Goal: Task Accomplishment & Management: Use online tool/utility

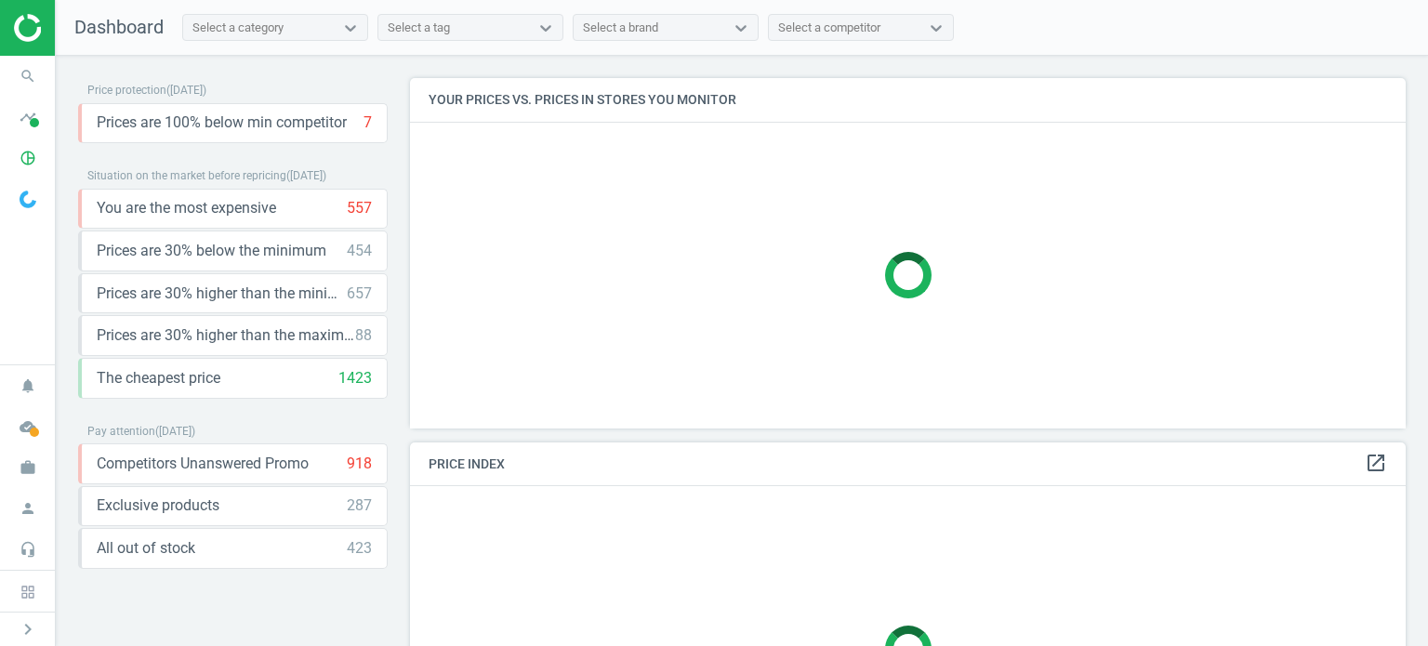
scroll to position [378, 1010]
click at [33, 156] on icon "pie_chart_outlined" at bounding box center [27, 157] width 35 height 35
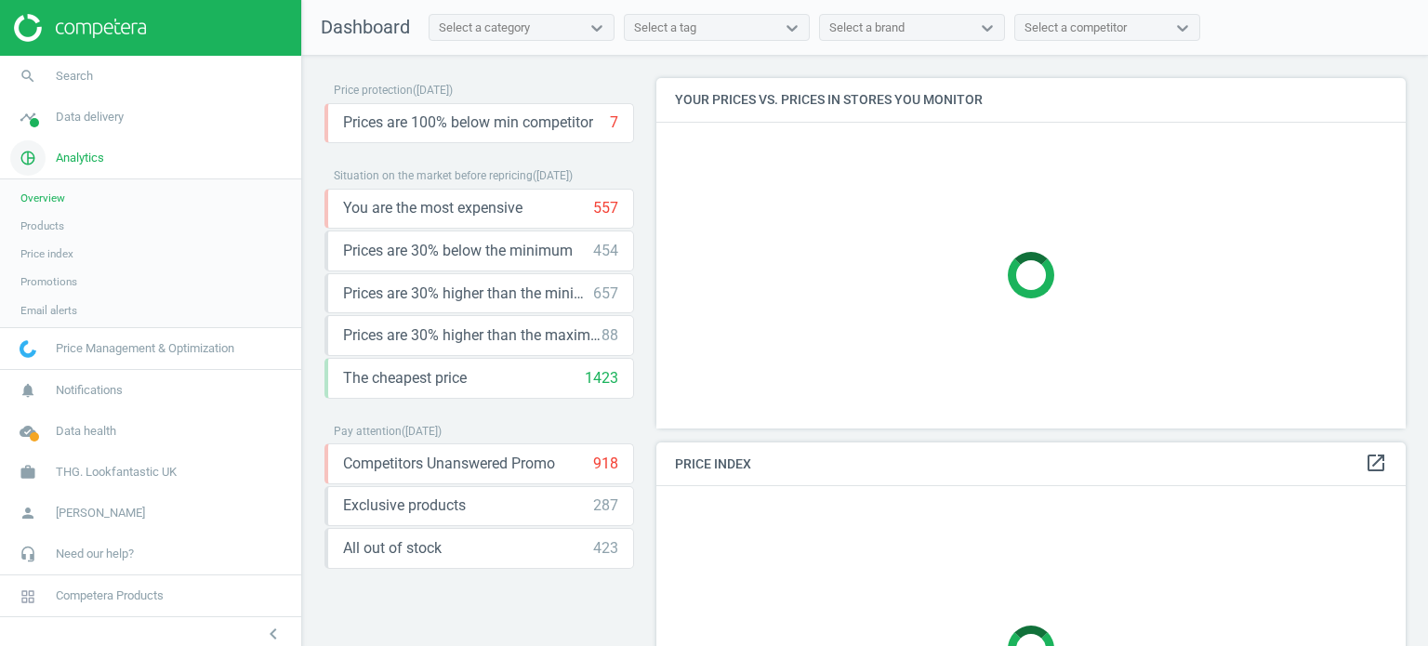
scroll to position [8, 9]
click at [51, 218] on span "Products" at bounding box center [42, 225] width 44 height 15
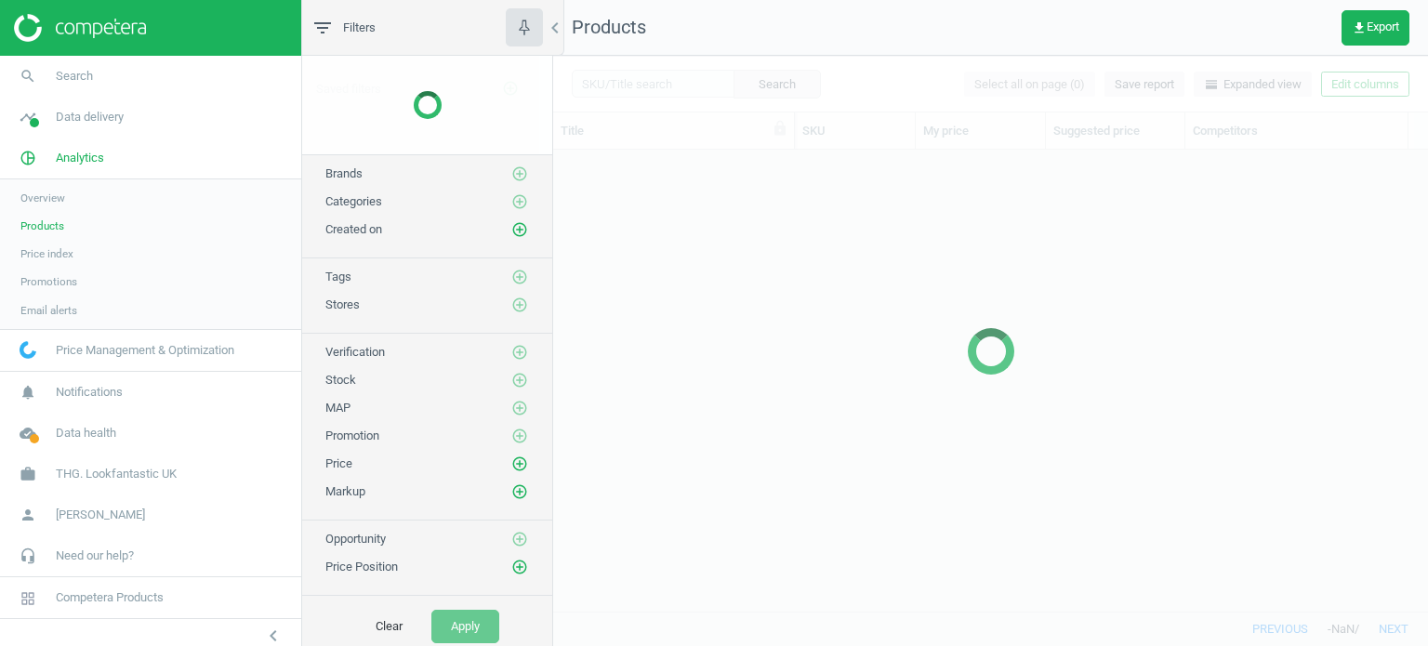
scroll to position [434, 861]
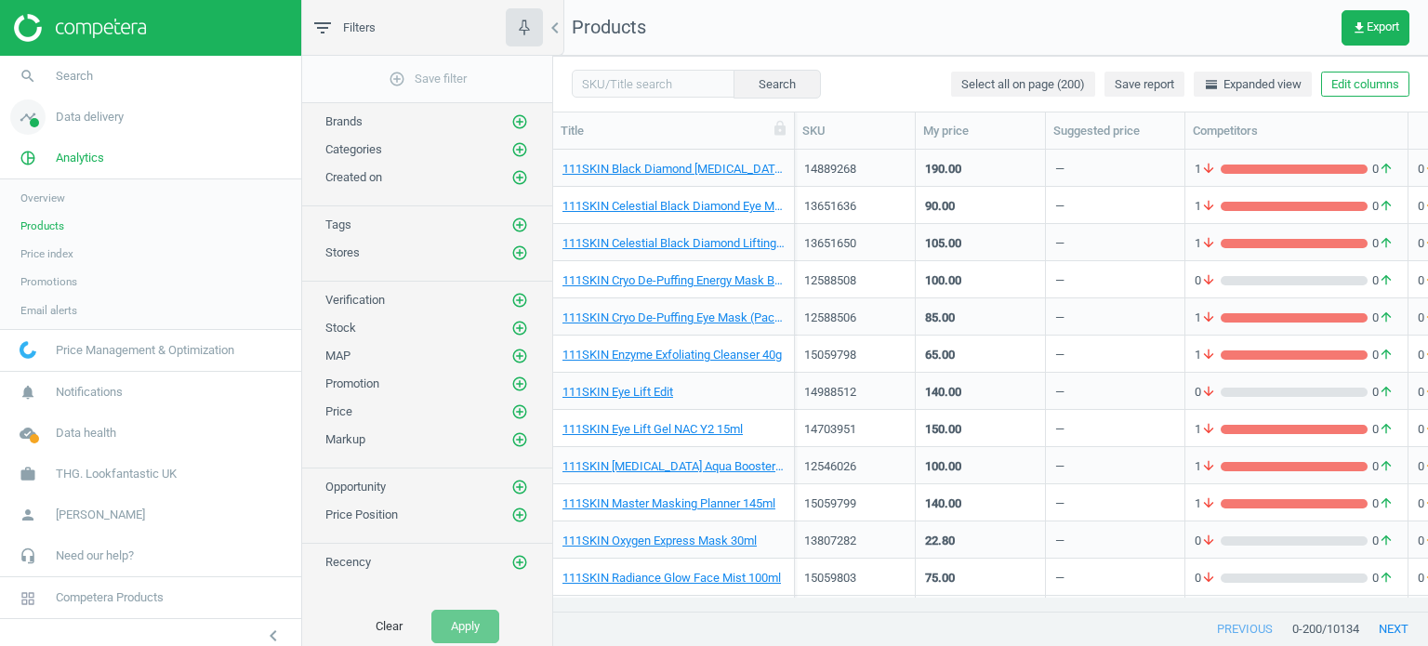
click at [117, 122] on span "Data delivery" at bounding box center [90, 117] width 68 height 17
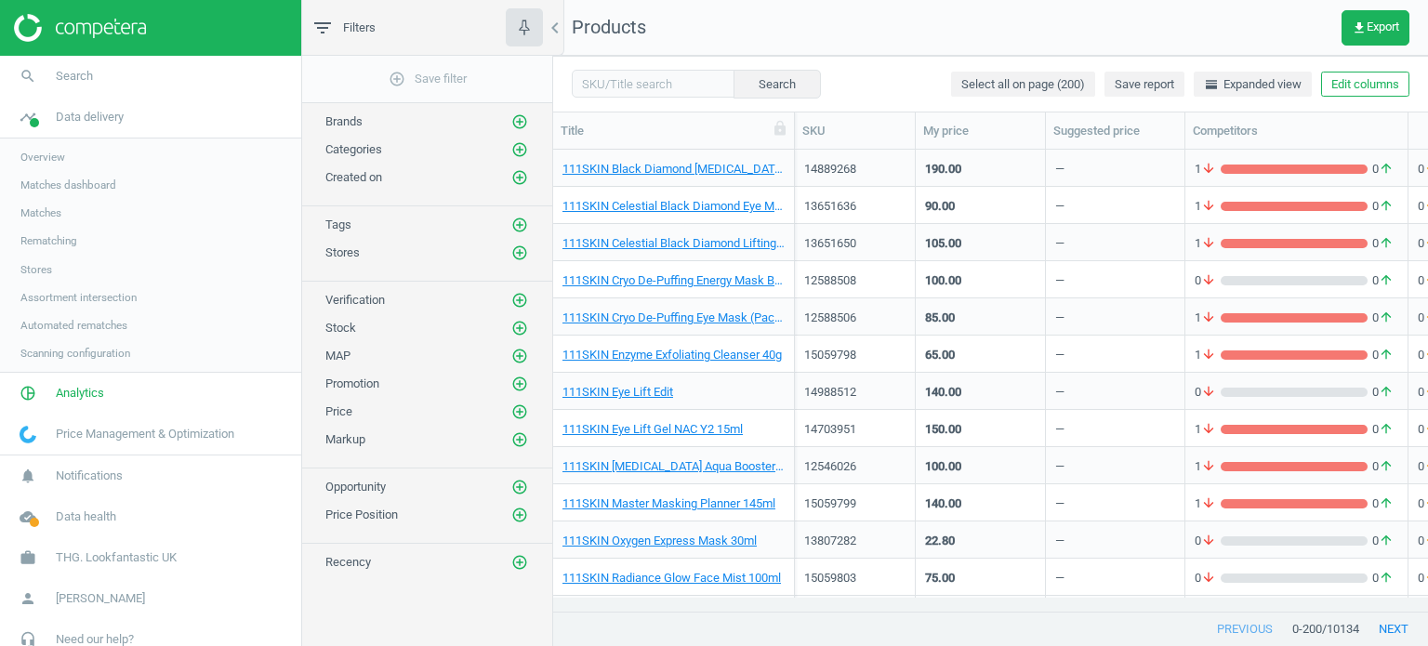
click at [48, 216] on span "Matches" at bounding box center [40, 212] width 41 height 15
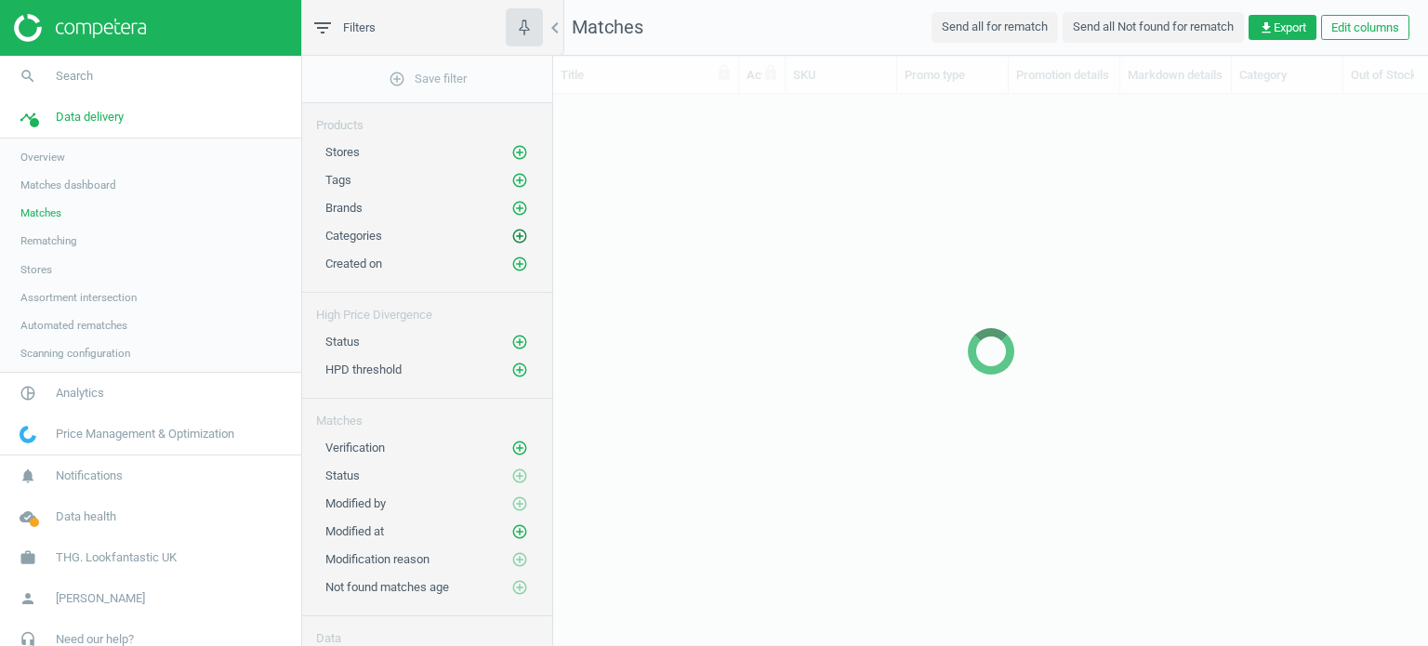
scroll to position [15, 15]
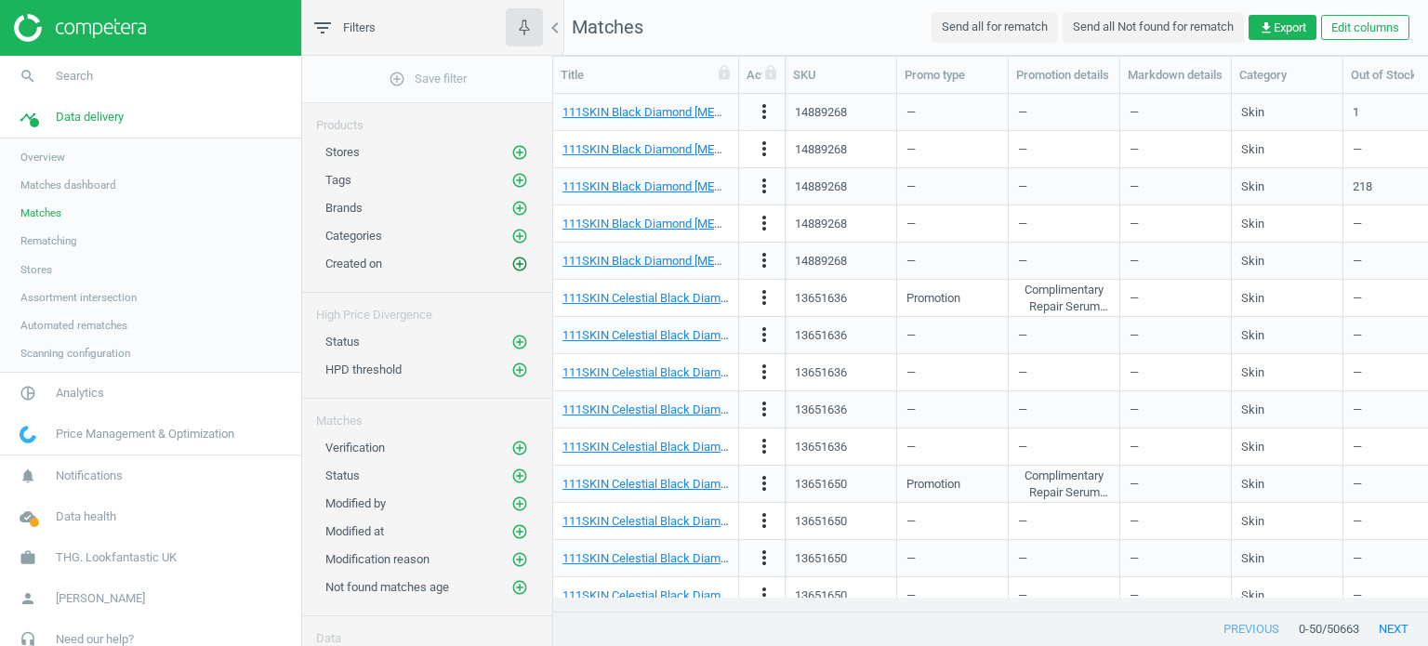
click at [510, 271] on button "add_circle_outline" at bounding box center [519, 264] width 19 height 19
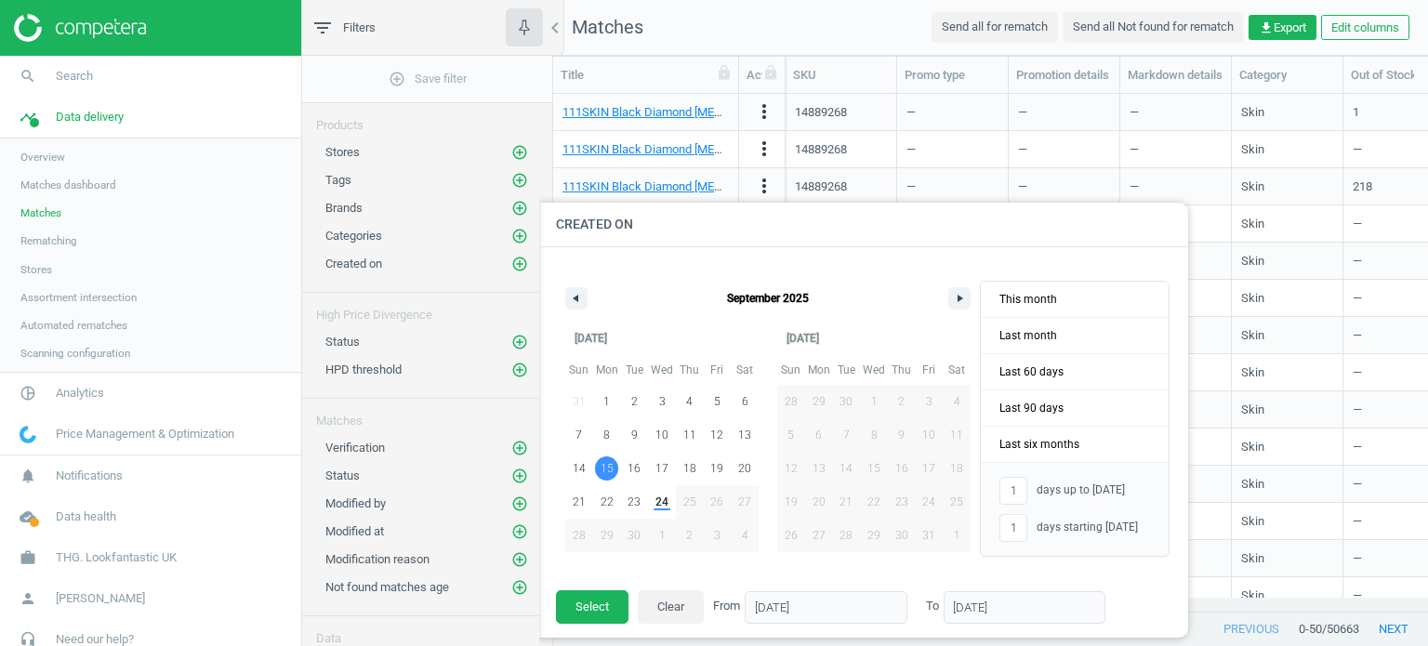
click at [608, 468] on span "15" at bounding box center [607, 468] width 13 height 33
type input "-"
type input "[DATE]"
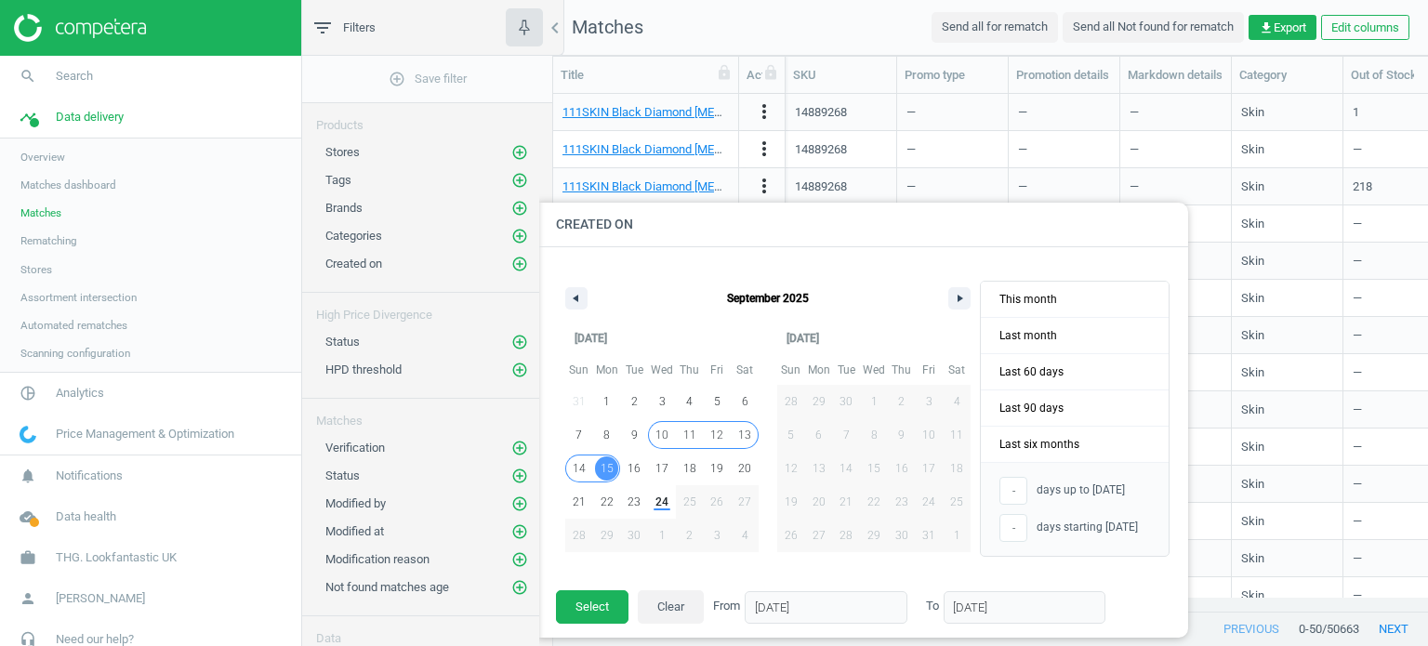
click at [661, 433] on span "10" at bounding box center [661, 434] width 13 height 33
click at [585, 435] on span "7" at bounding box center [579, 435] width 28 height 24
type input "[DATE]"
click at [613, 465] on span "15" at bounding box center [607, 468] width 28 height 24
type input "[DATE]"
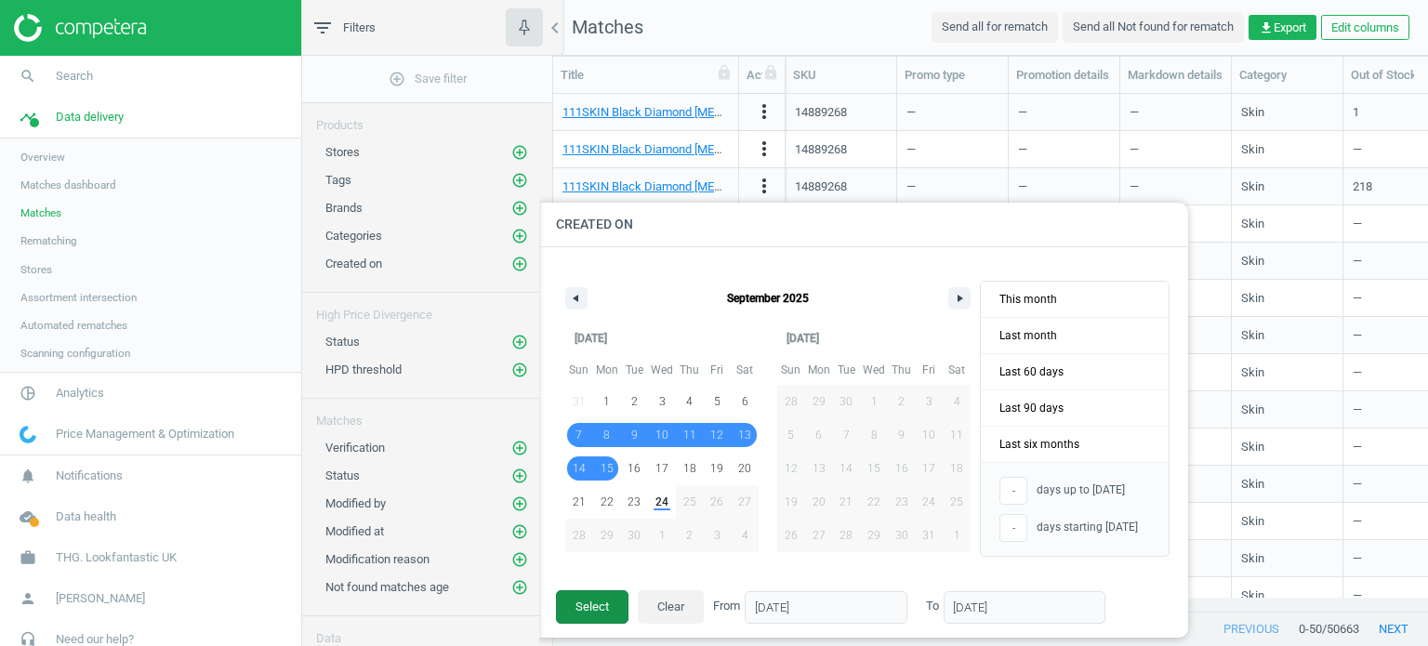
click at [614, 600] on button "Select" at bounding box center [592, 606] width 73 height 33
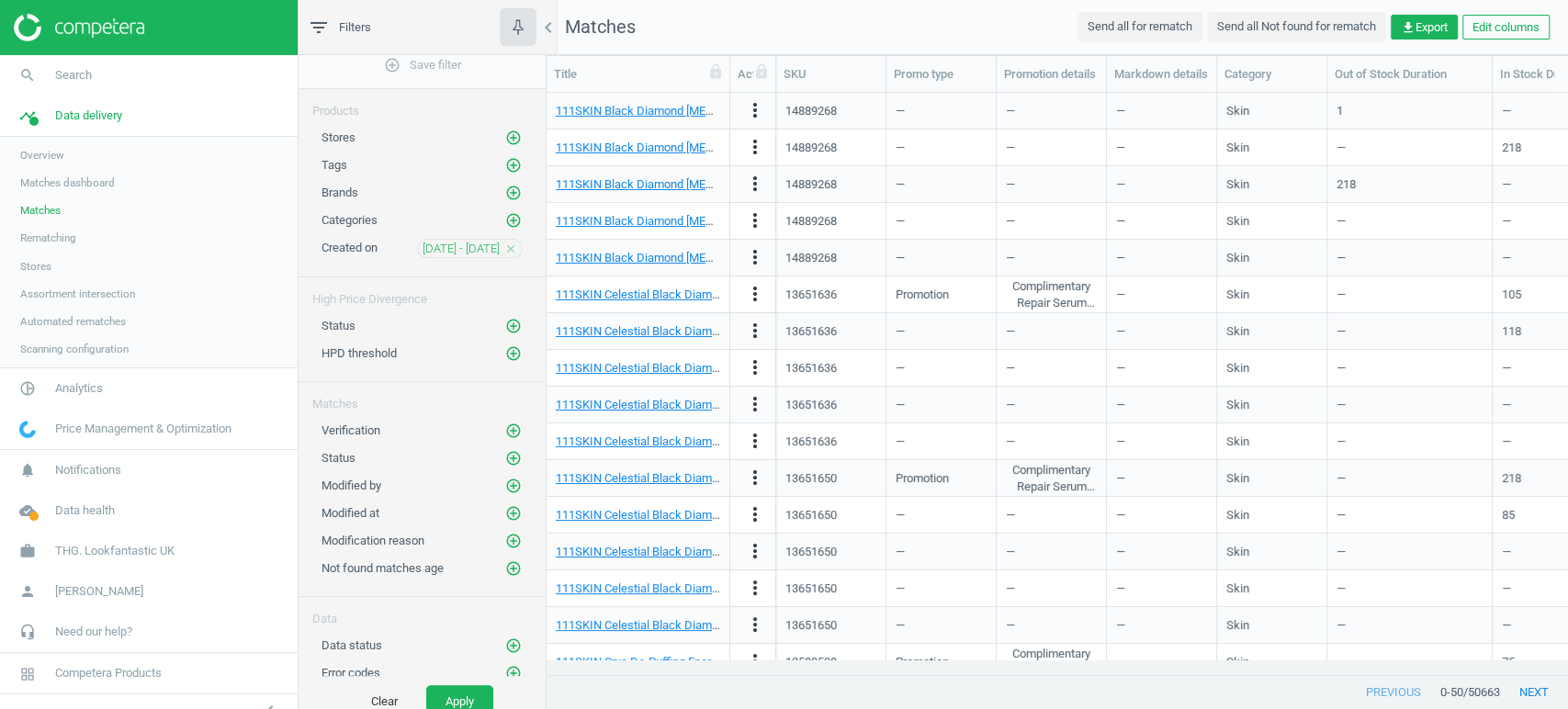
scroll to position [551, 1005]
click at [505, 136] on icon "add_circle_outline" at bounding box center [513, 137] width 17 height 17
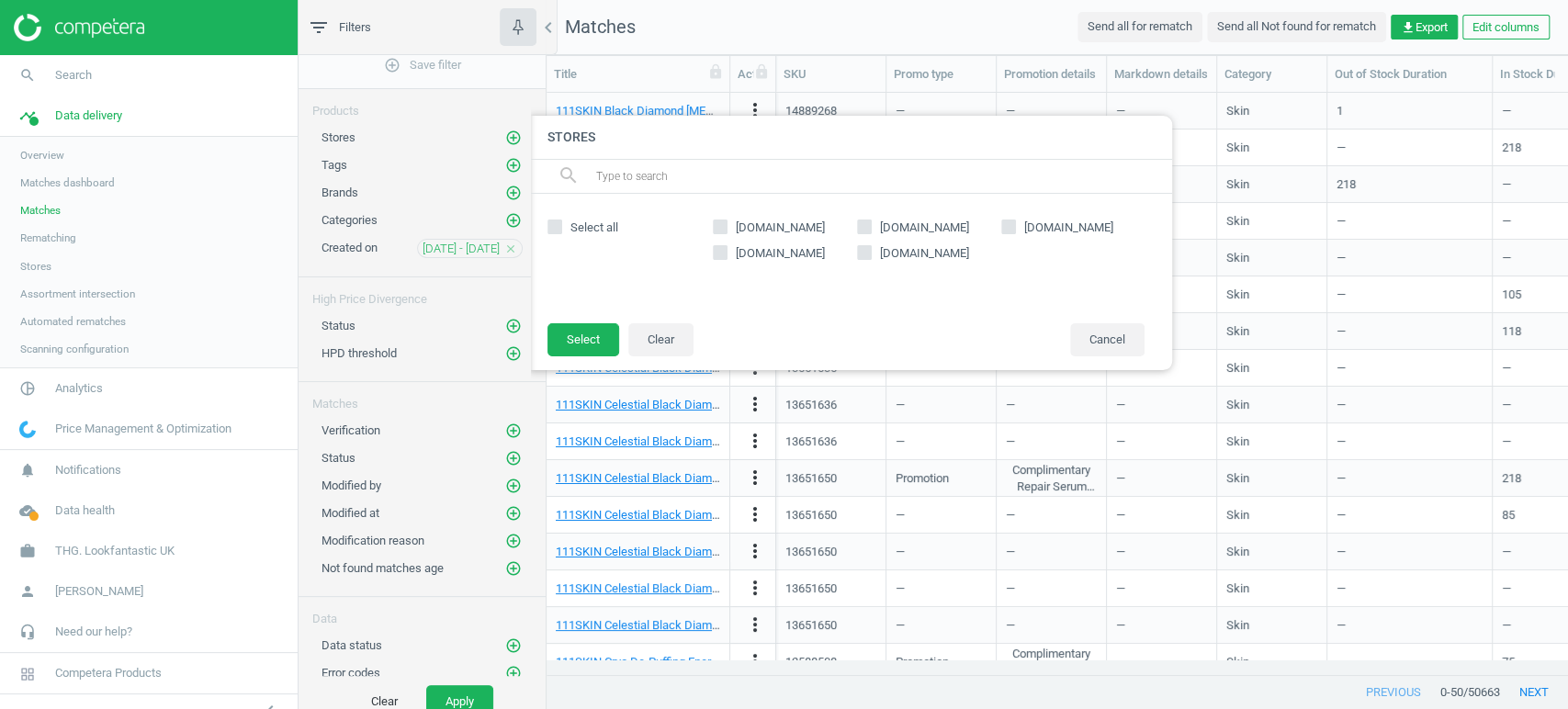
click at [884, 223] on span "[DOMAIN_NAME]" at bounding box center [925, 227] width 97 height 17
click at [869, 223] on input "[DOMAIN_NAME]" at bounding box center [864, 227] width 12 height 12
checkbox input "true"
click at [574, 344] on button "Select" at bounding box center [583, 339] width 72 height 33
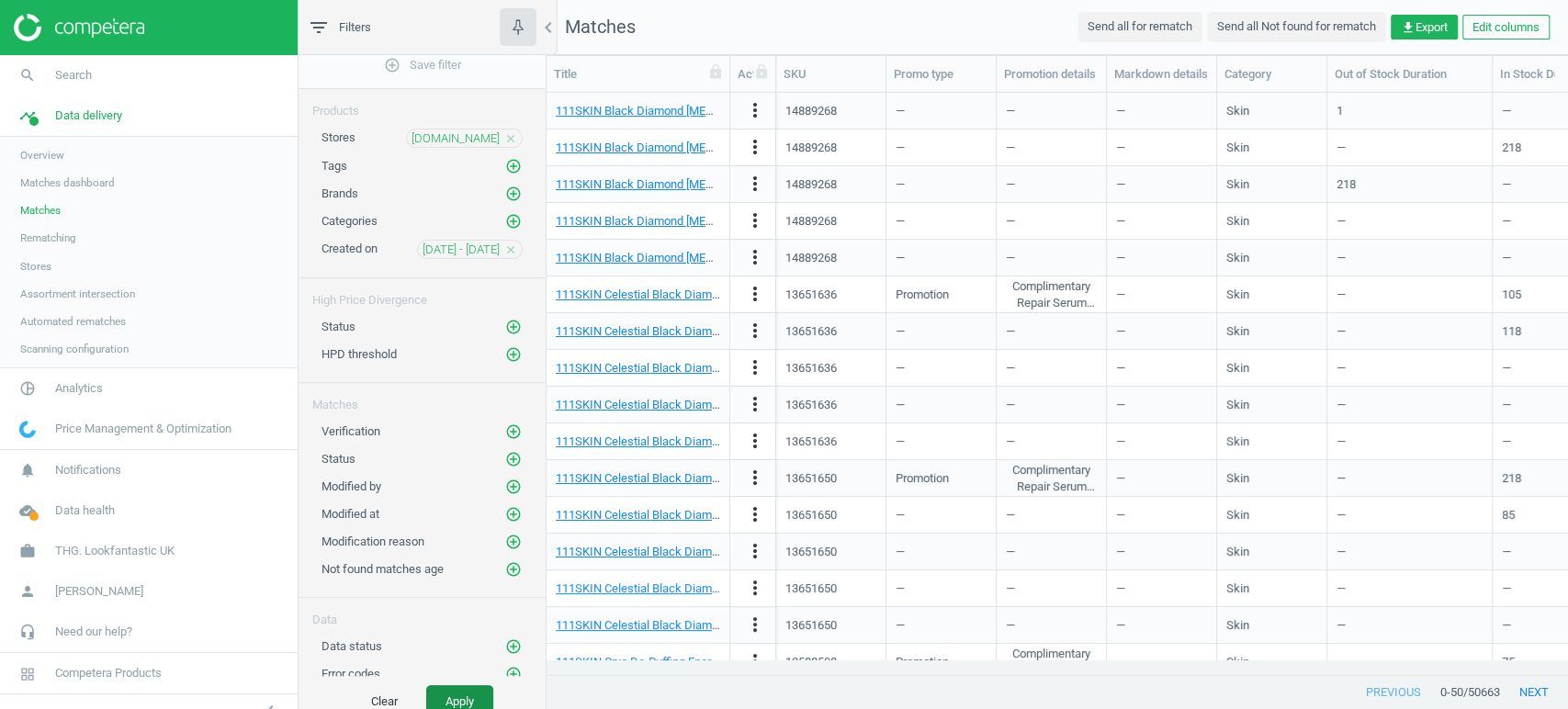
click at [440, 637] on button "Apply" at bounding box center [459, 700] width 67 height 33
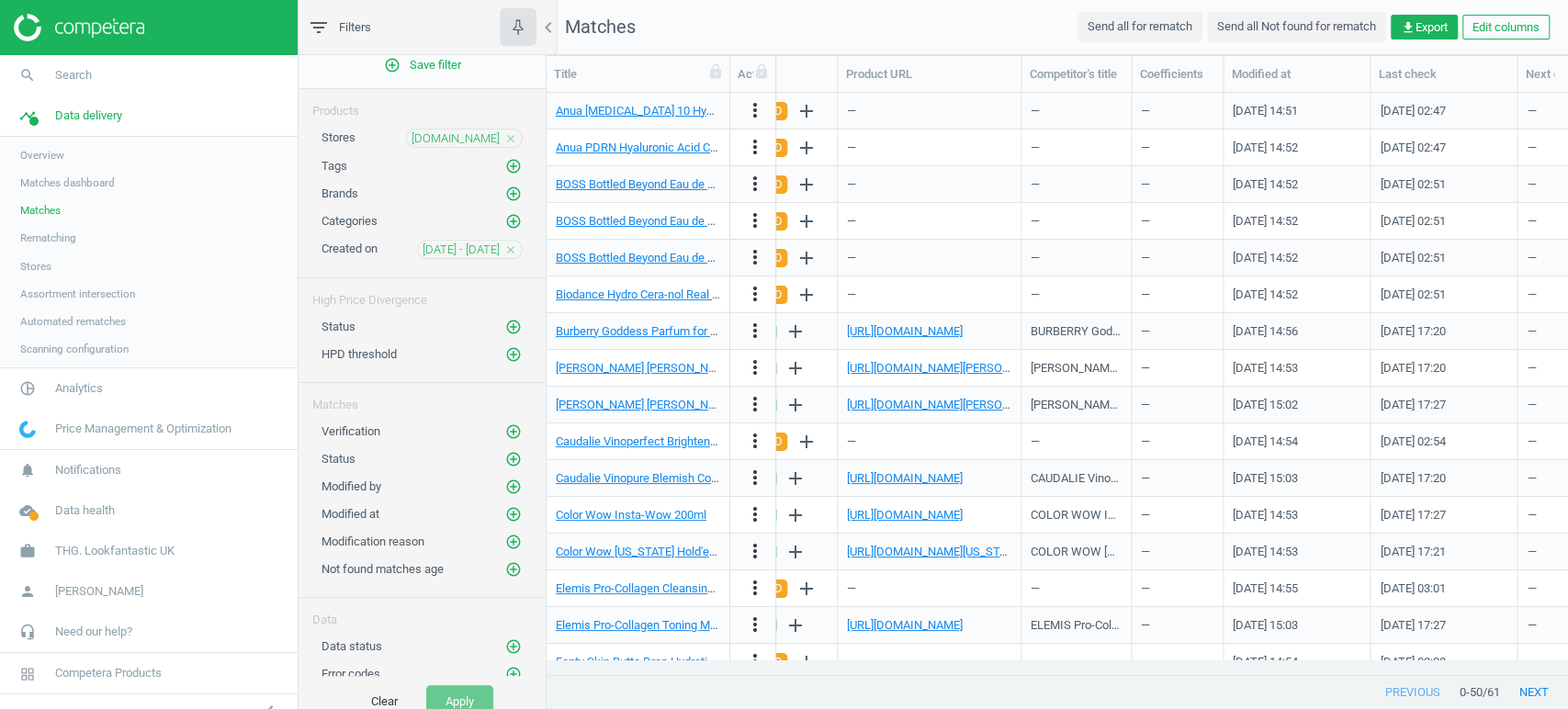
scroll to position [0, 2028]
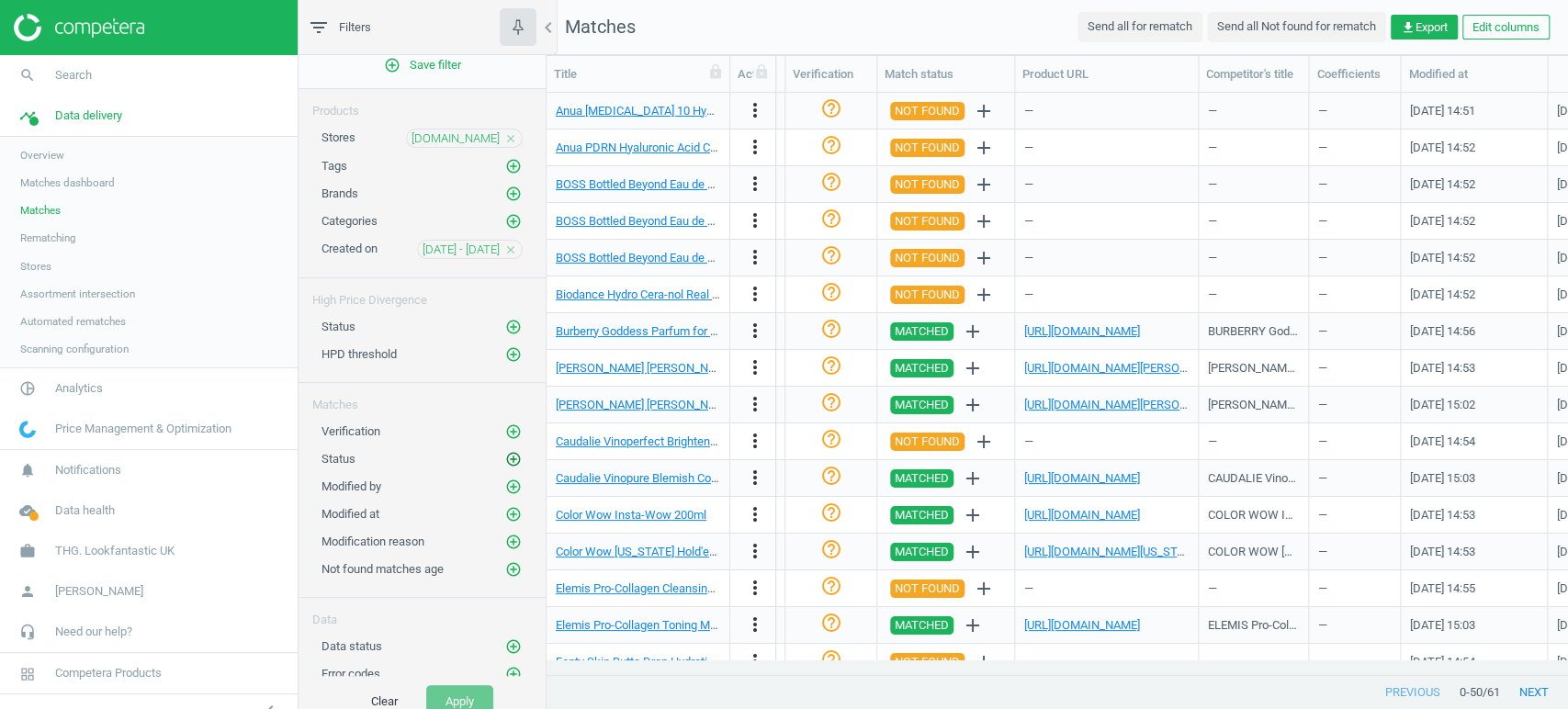
click at [505, 454] on icon "add_circle_outline" at bounding box center [513, 458] width 17 height 17
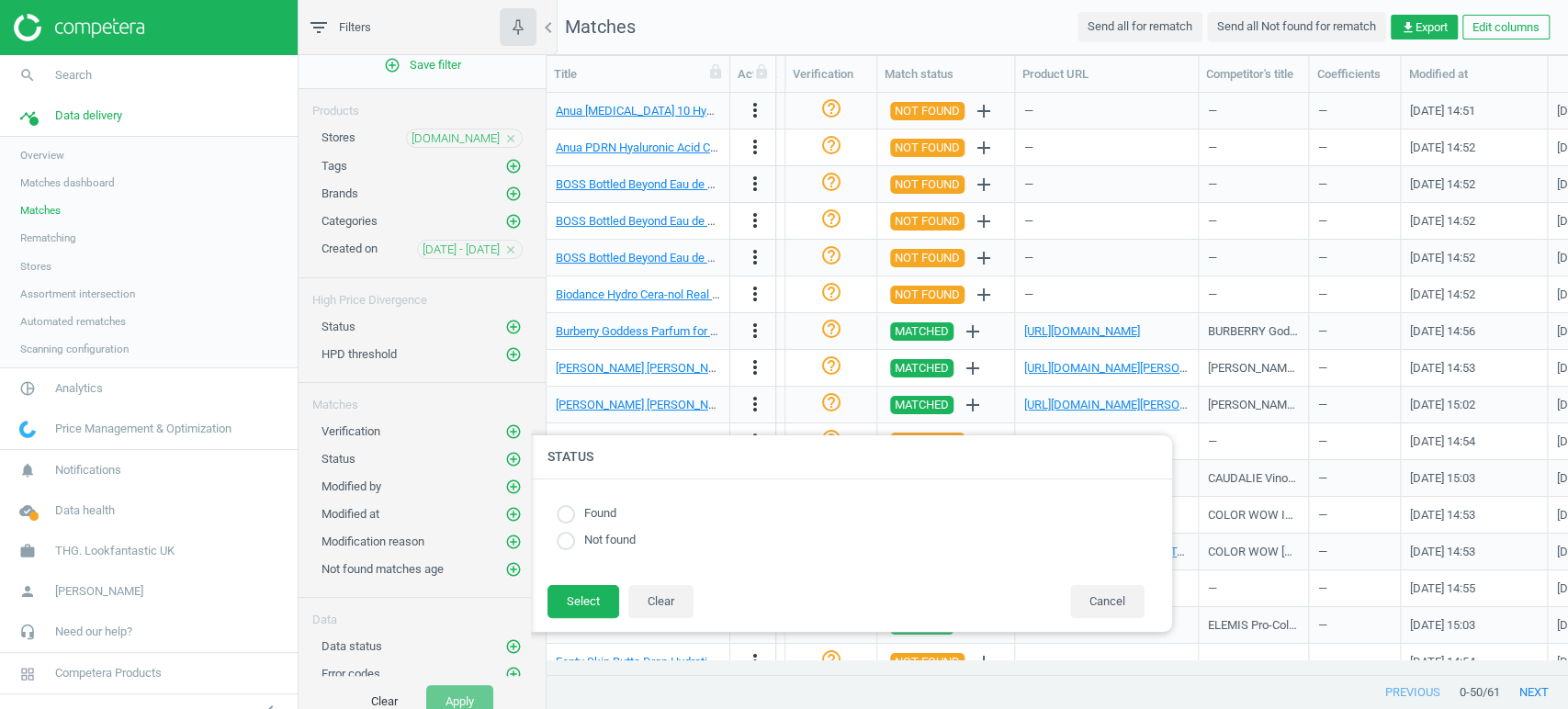
click at [559, 511] on input "radio" at bounding box center [565, 513] width 19 height 19
radio input "true"
click at [593, 619] on footer "Select Clear Cancel" at bounding box center [850, 607] width 643 height 47
click at [589, 607] on button "Select" at bounding box center [583, 600] width 72 height 33
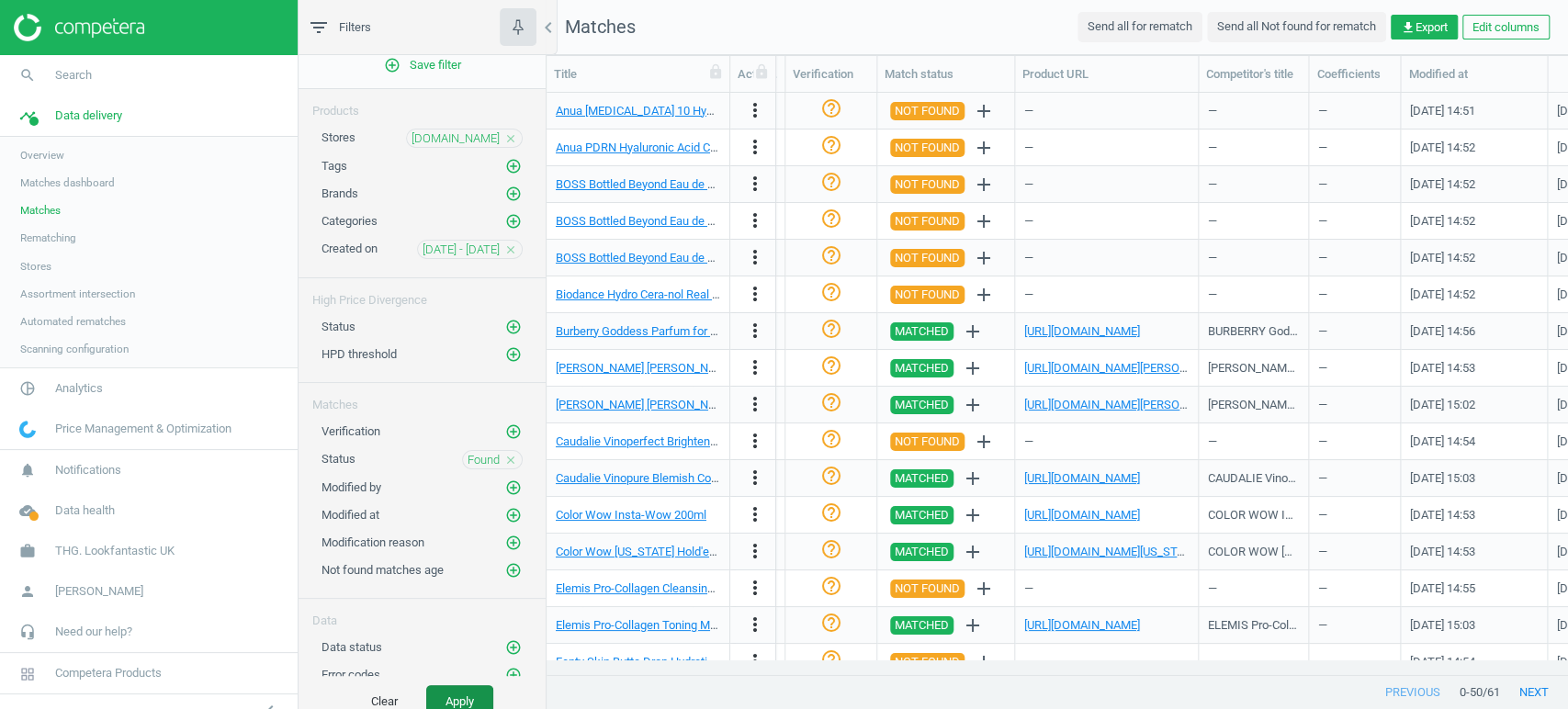
click at [463, 637] on button "Apply" at bounding box center [459, 700] width 67 height 33
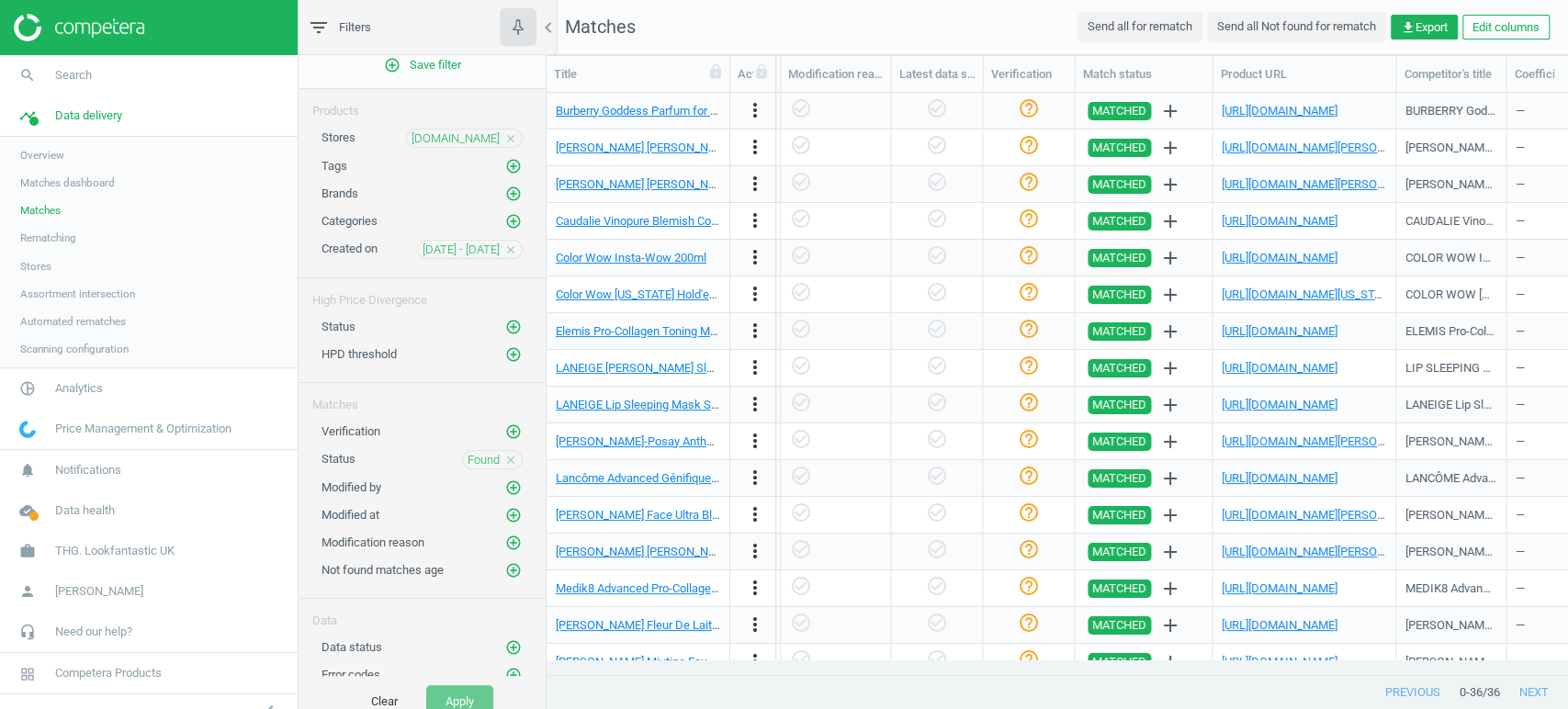
scroll to position [0, 2272]
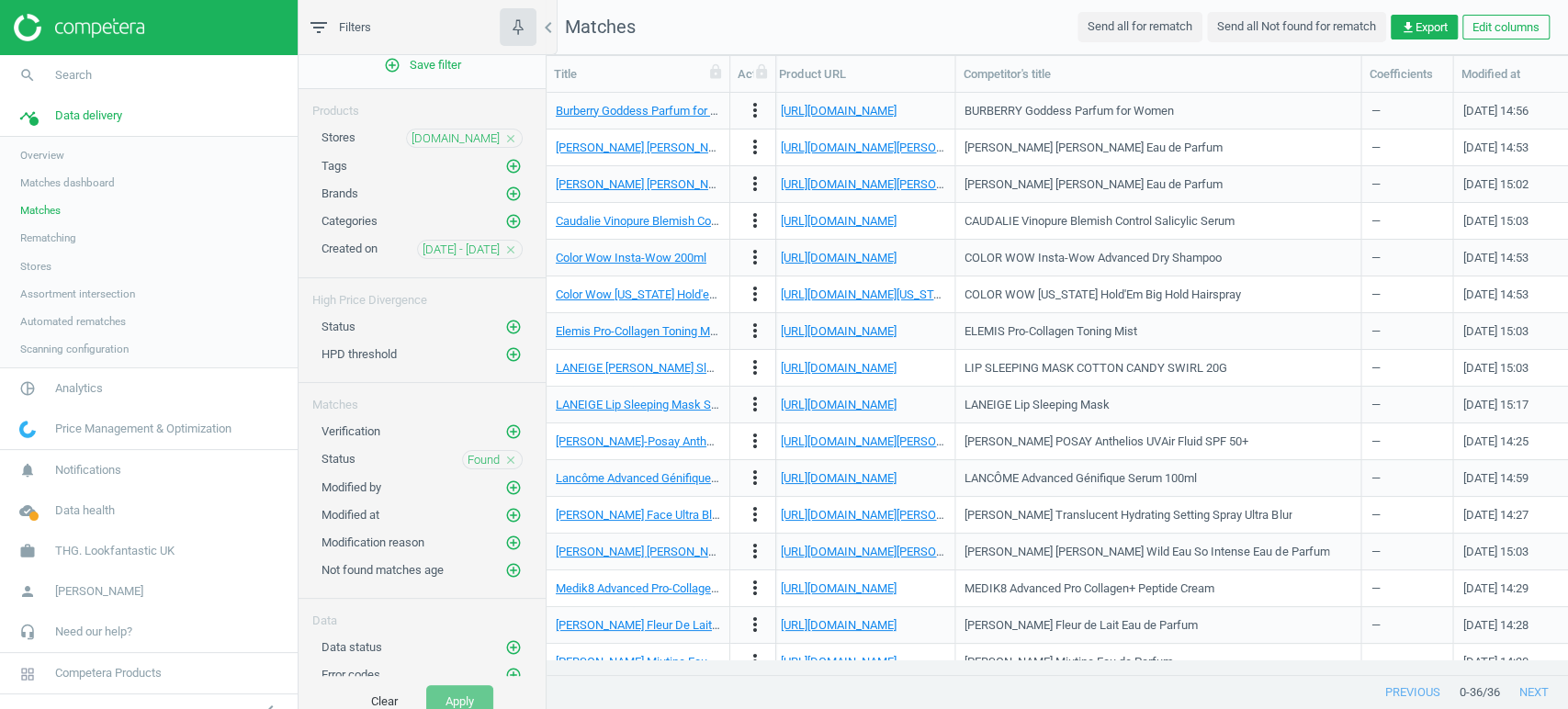
drag, startPoint x: 1062, startPoint y: 74, endPoint x: 1358, endPoint y: 116, distance: 299.0
click at [1358, 116] on div "Title Actions SKU Promo type Promotion details Markdown details Category Out of…" at bounding box center [1057, 365] width 1022 height 619
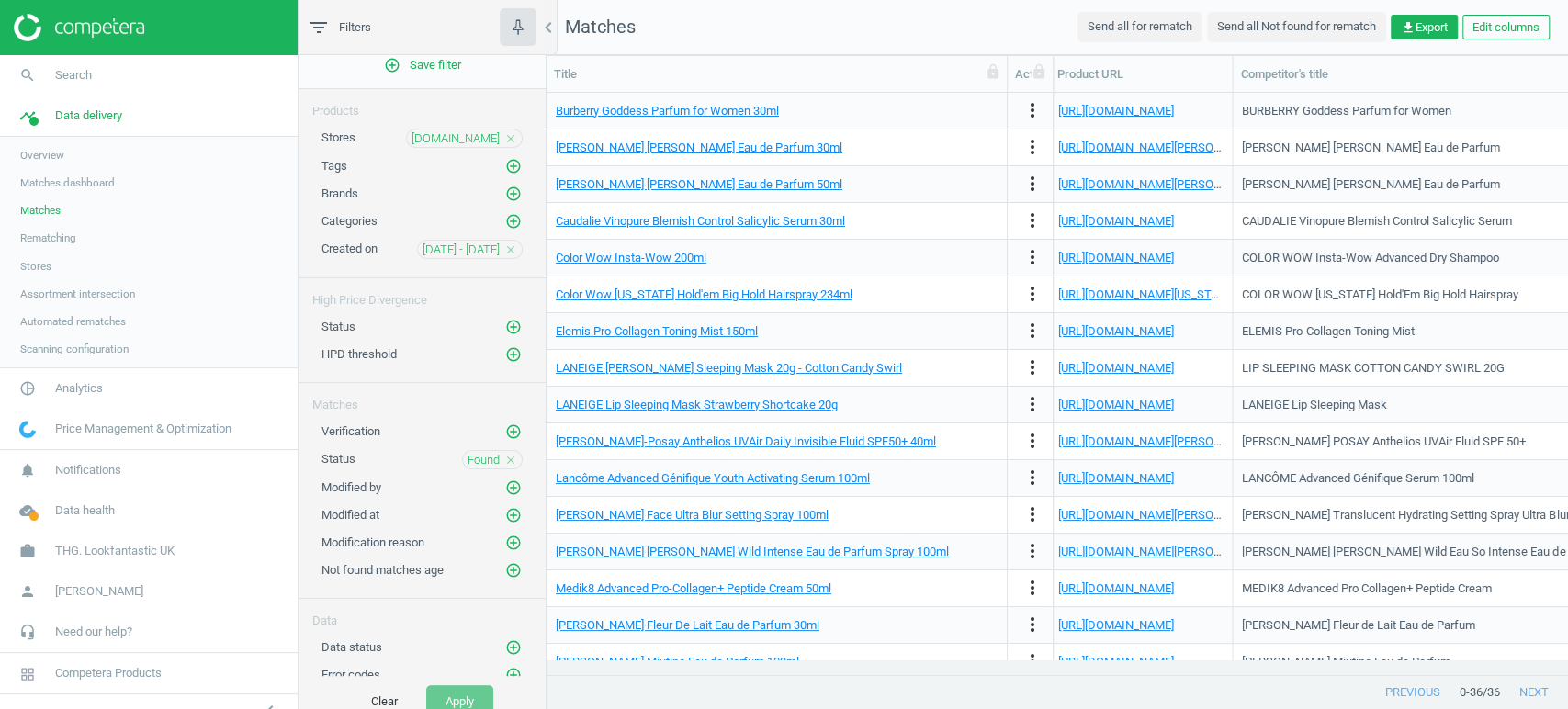
drag, startPoint x: 729, startPoint y: 70, endPoint x: 1007, endPoint y: 103, distance: 280.0
click at [1007, 103] on div "Title Actions SKU Promo type Promotion details Markdown details Category Out of…" at bounding box center [1057, 365] width 1022 height 619
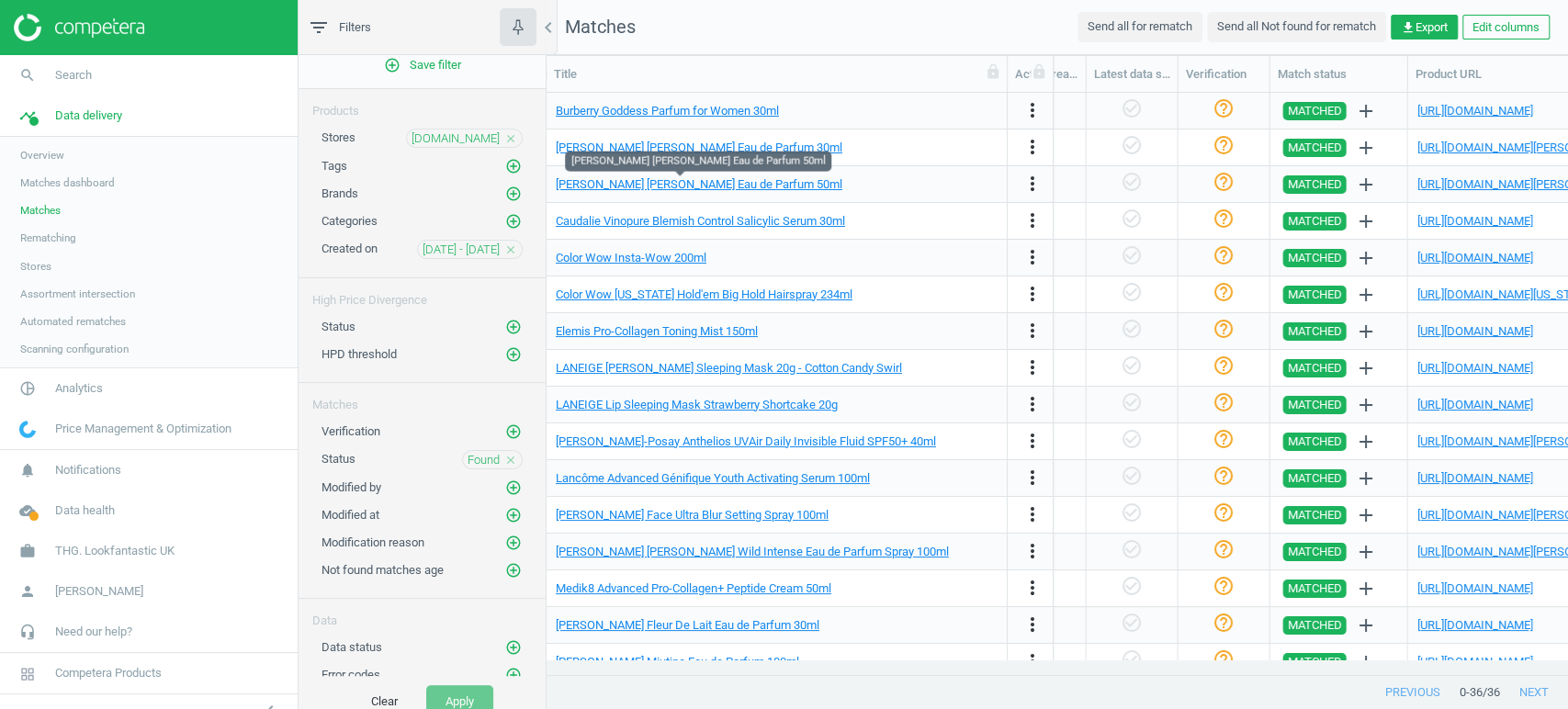
scroll to position [0, 2001]
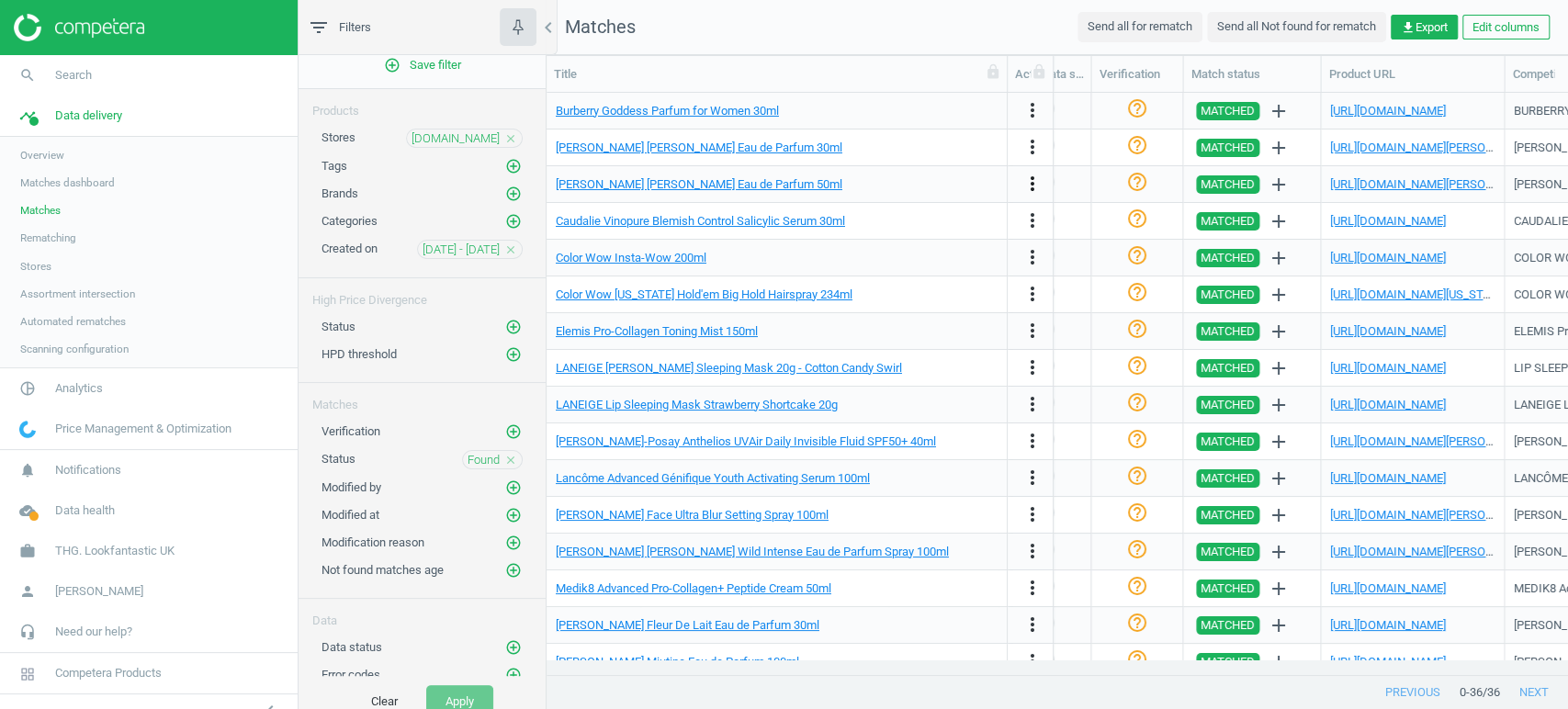
click at [1028, 193] on icon "more_vert" at bounding box center [1032, 184] width 22 height 22
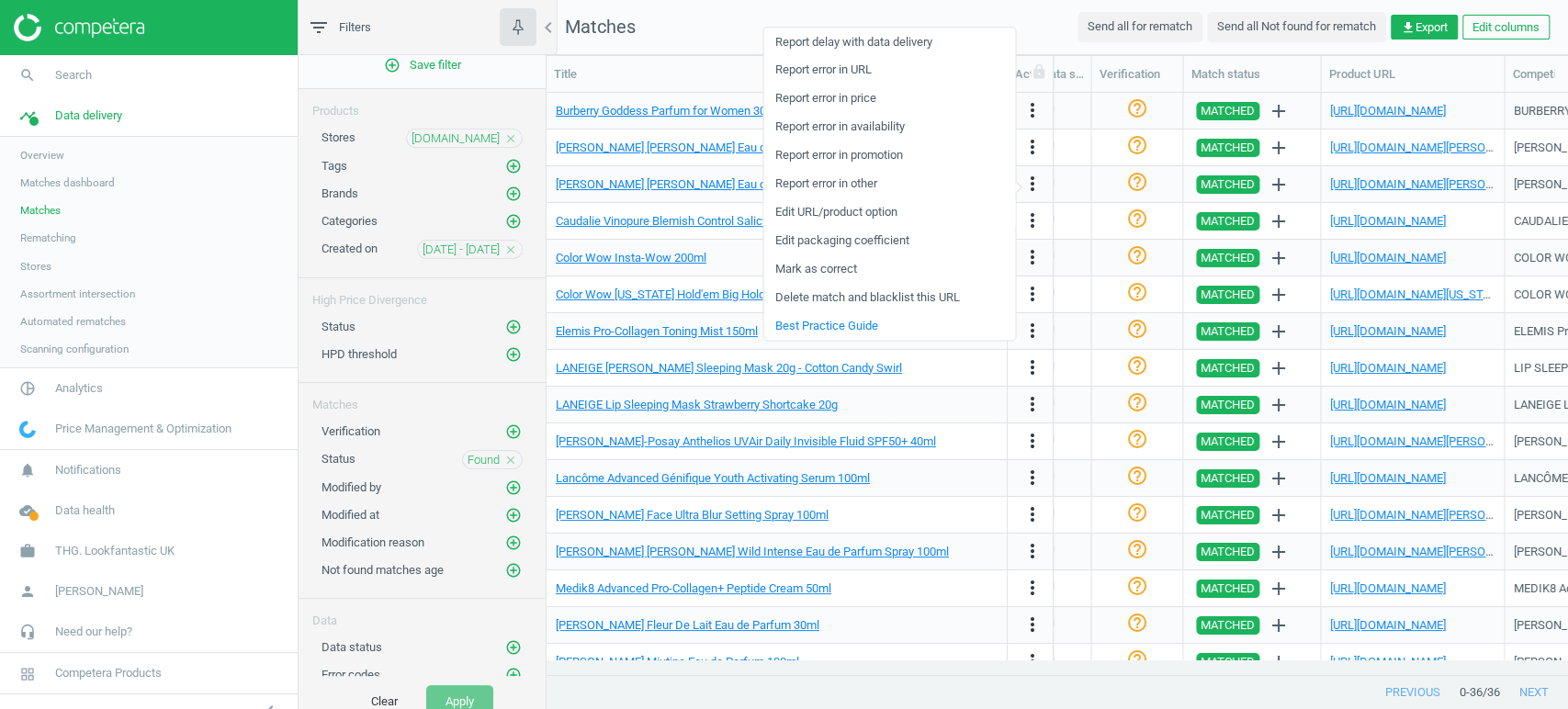
click at [860, 214] on link "Edit URL/product option" at bounding box center [888, 212] width 252 height 29
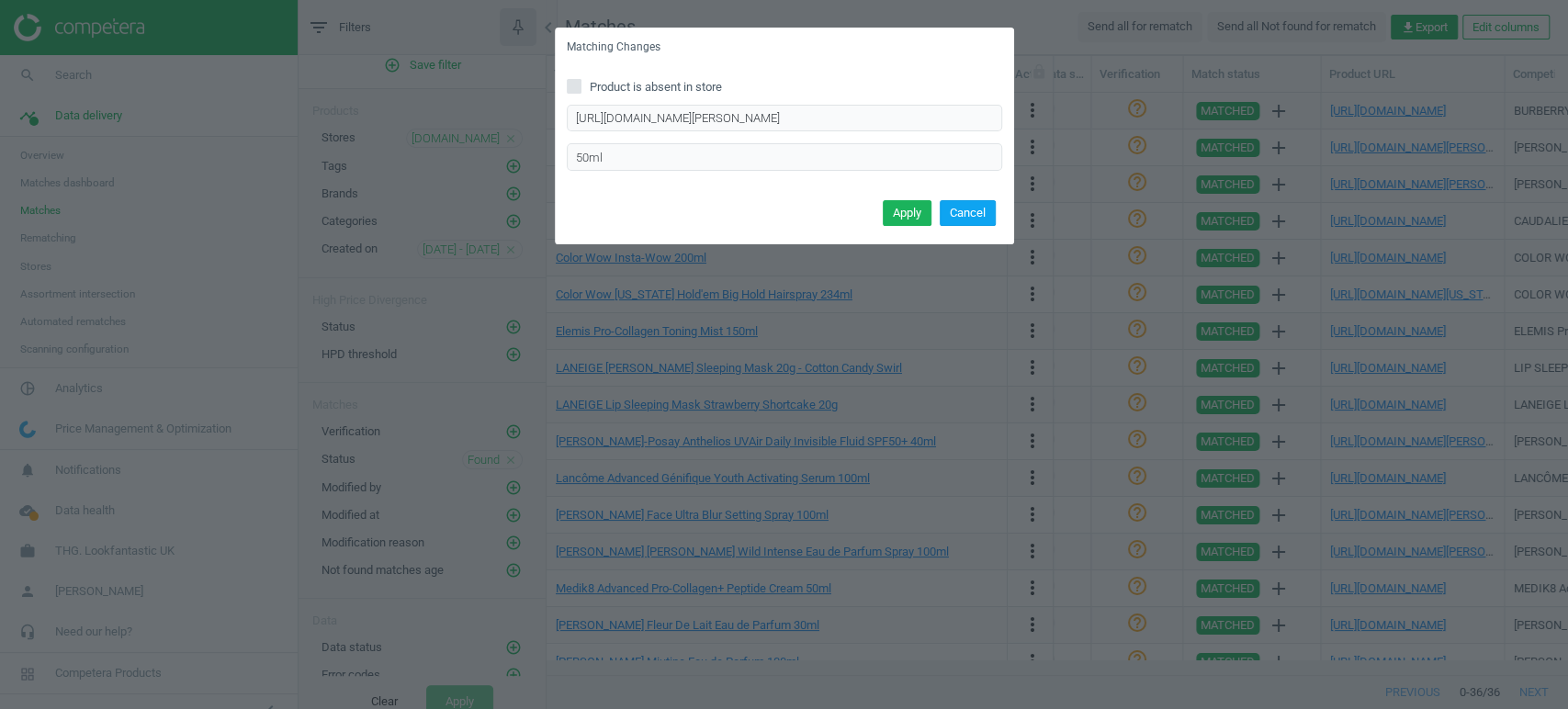
click at [961, 214] on button "Cancel" at bounding box center [967, 213] width 56 height 26
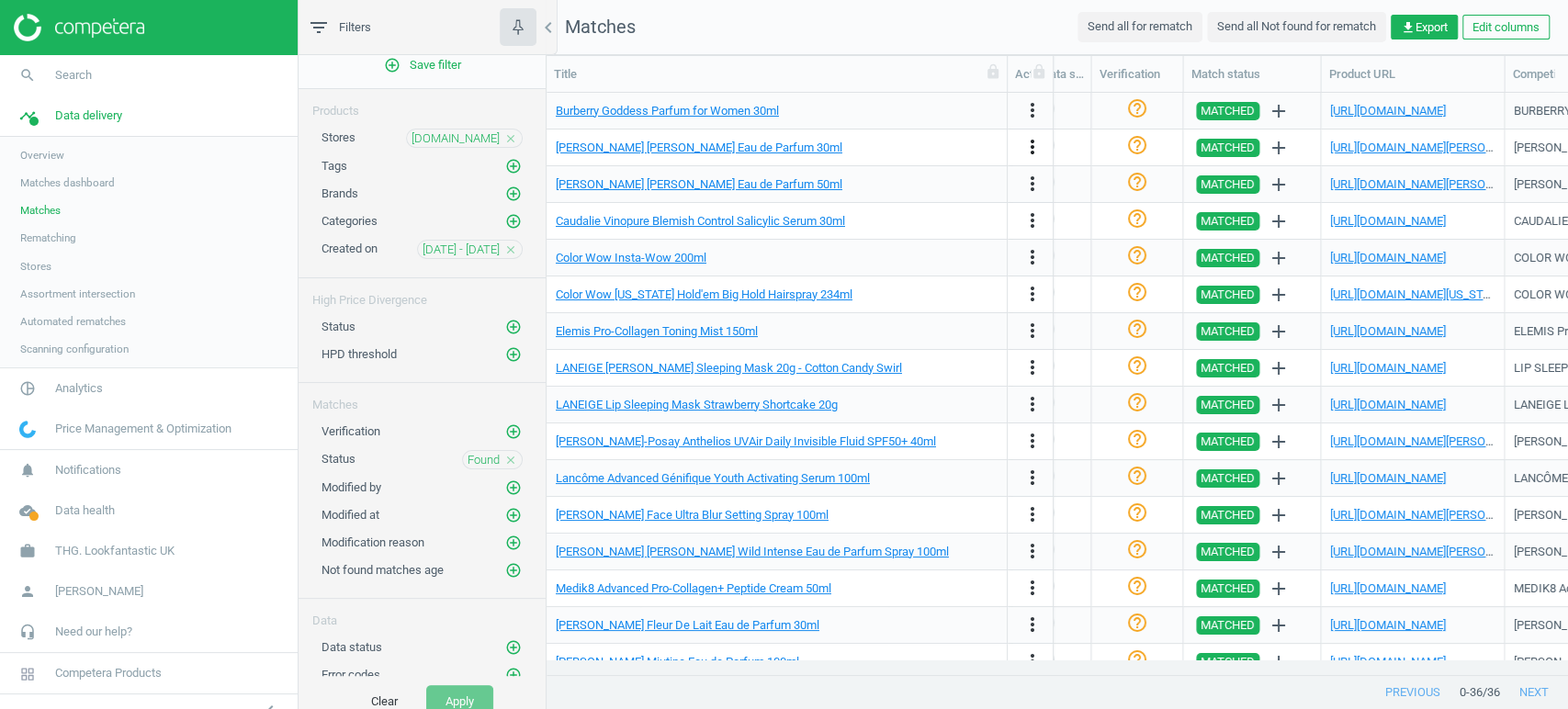
click at [1032, 137] on icon "more_vert" at bounding box center [1032, 147] width 22 height 22
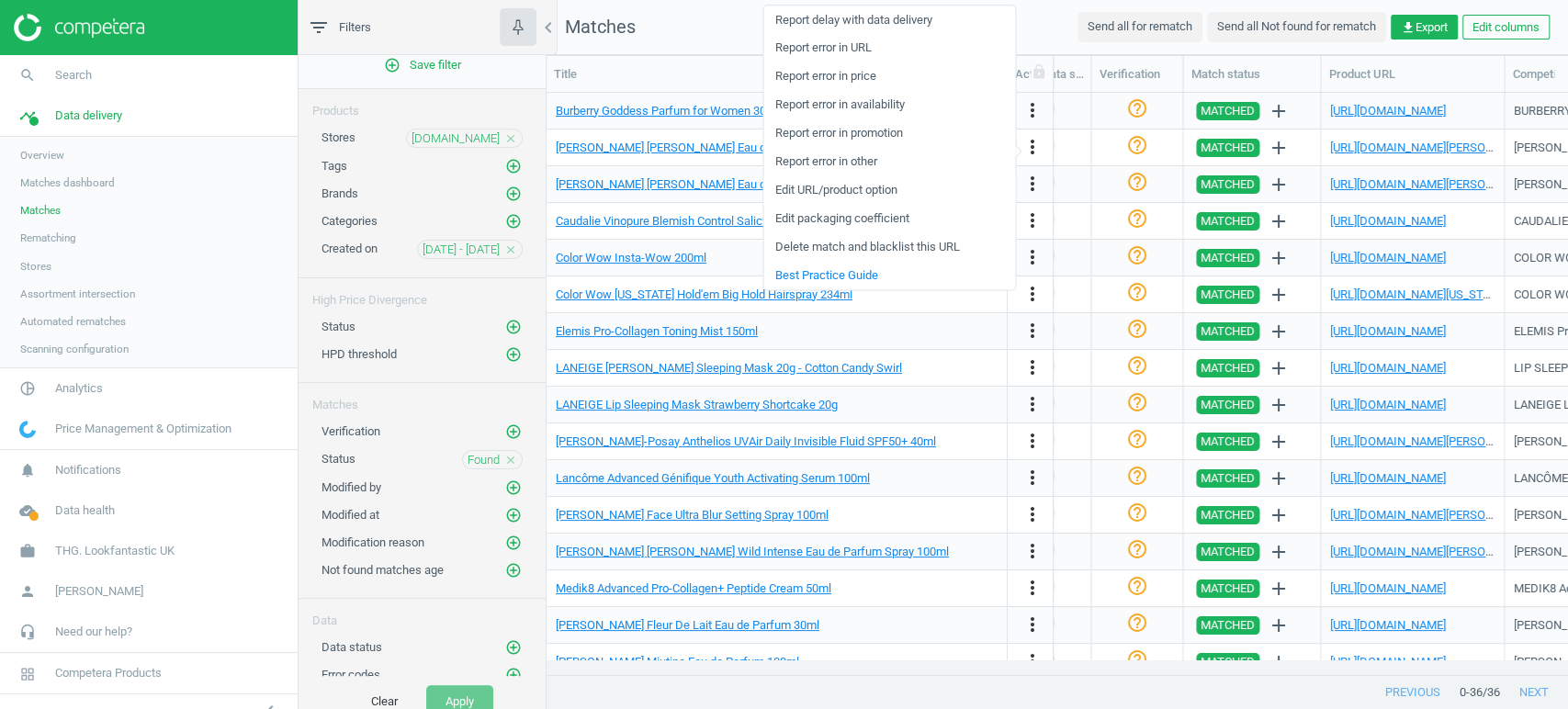
click at [851, 197] on link "Edit URL/product option" at bounding box center [888, 190] width 252 height 29
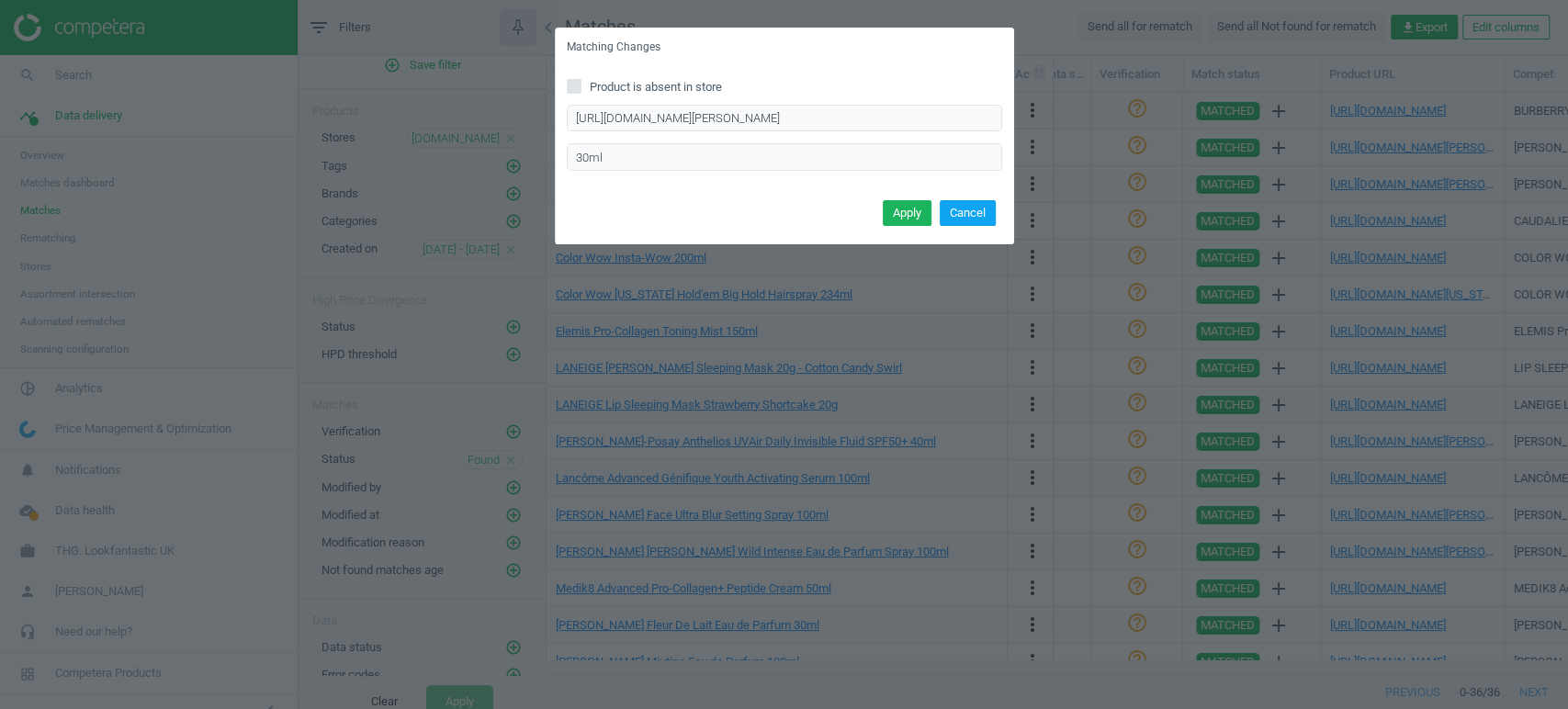
click at [960, 211] on button "Cancel" at bounding box center [967, 213] width 56 height 26
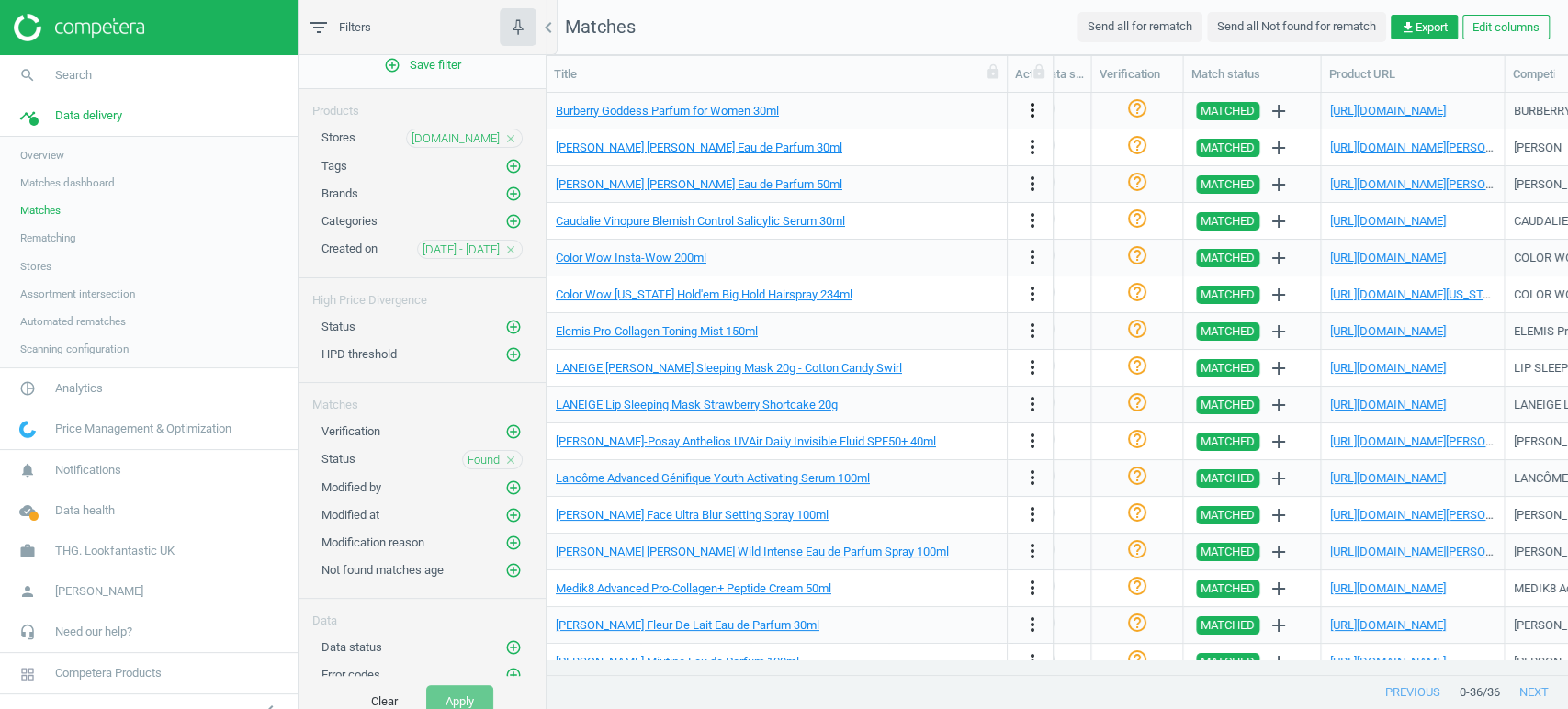
click at [1037, 102] on icon "more_vert" at bounding box center [1032, 110] width 22 height 22
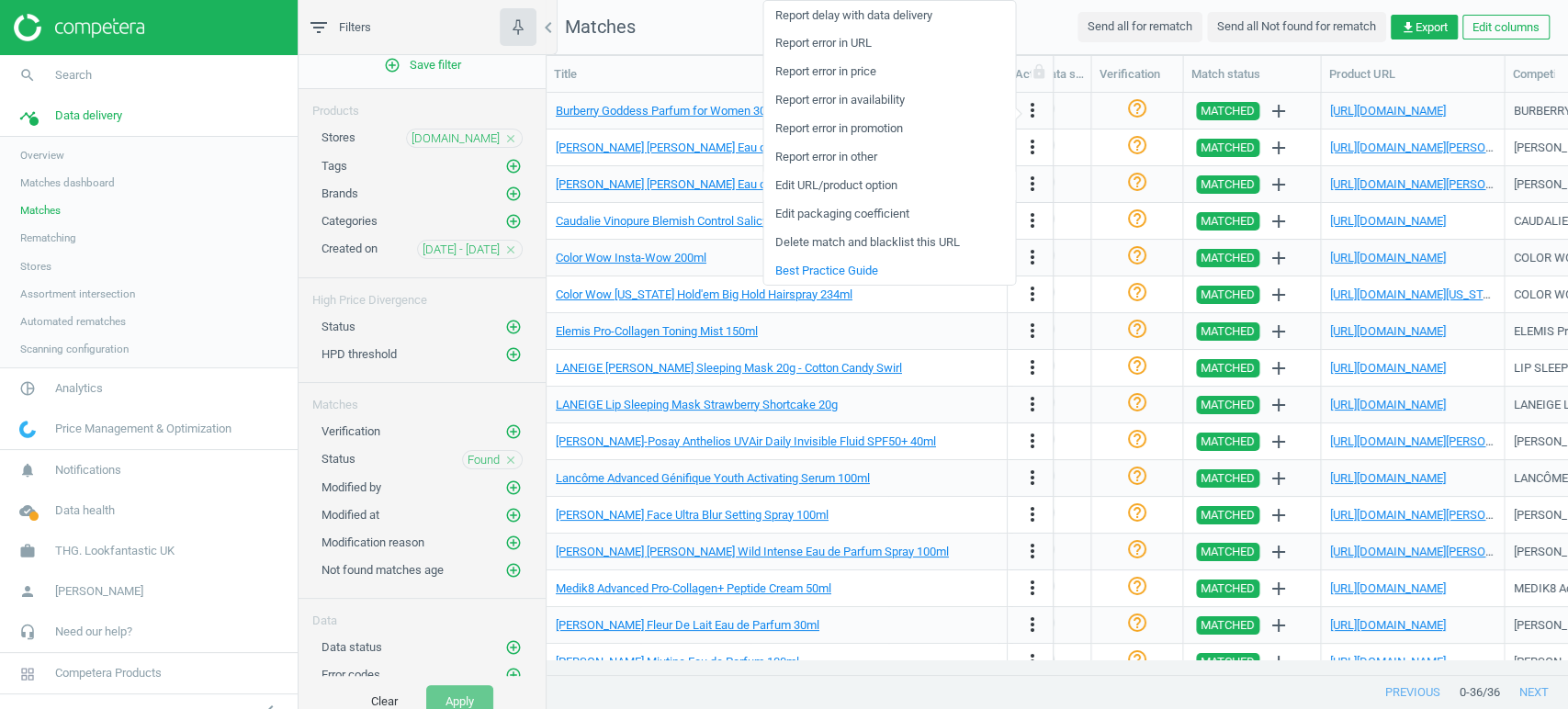
click at [860, 179] on link "Edit URL/product option" at bounding box center [888, 186] width 252 height 29
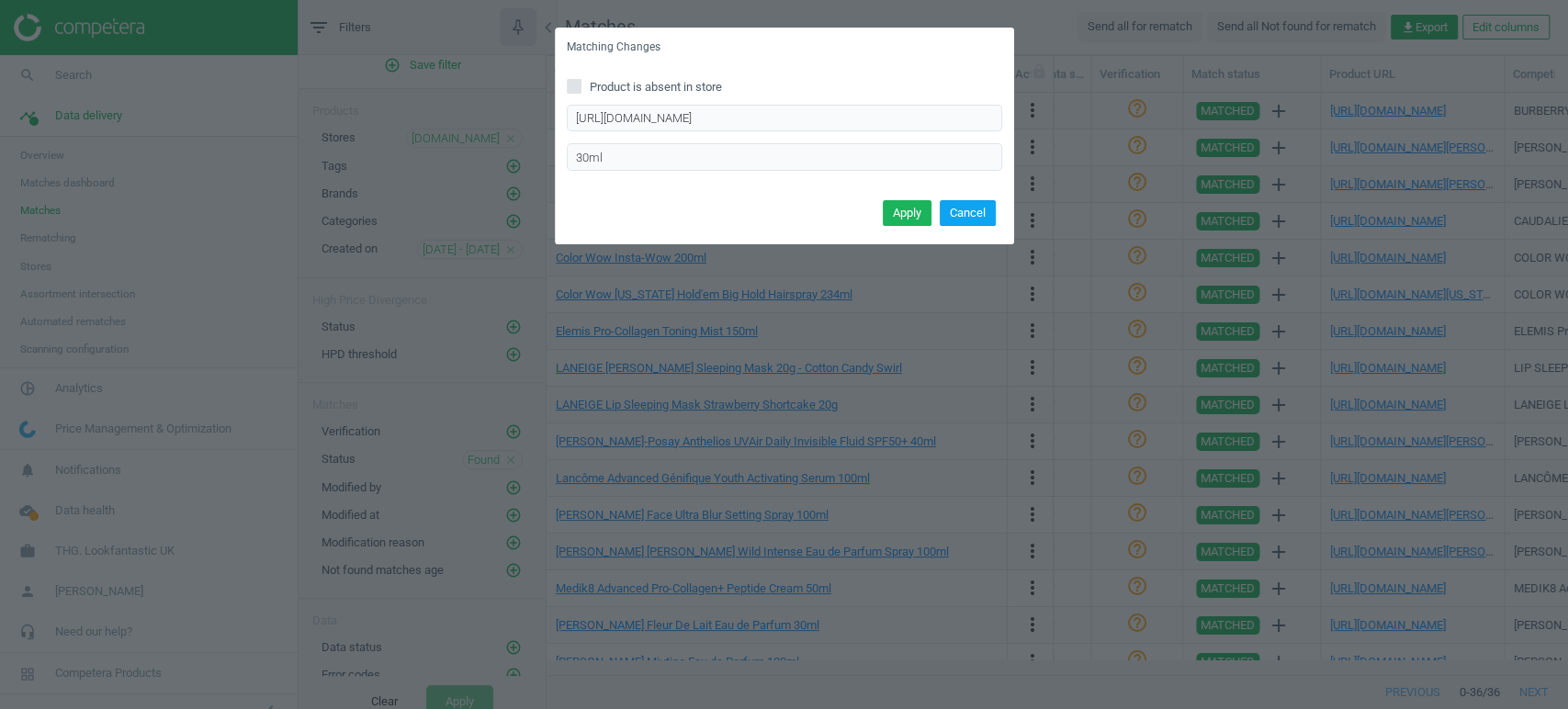
click at [968, 210] on button "Cancel" at bounding box center [967, 213] width 56 height 26
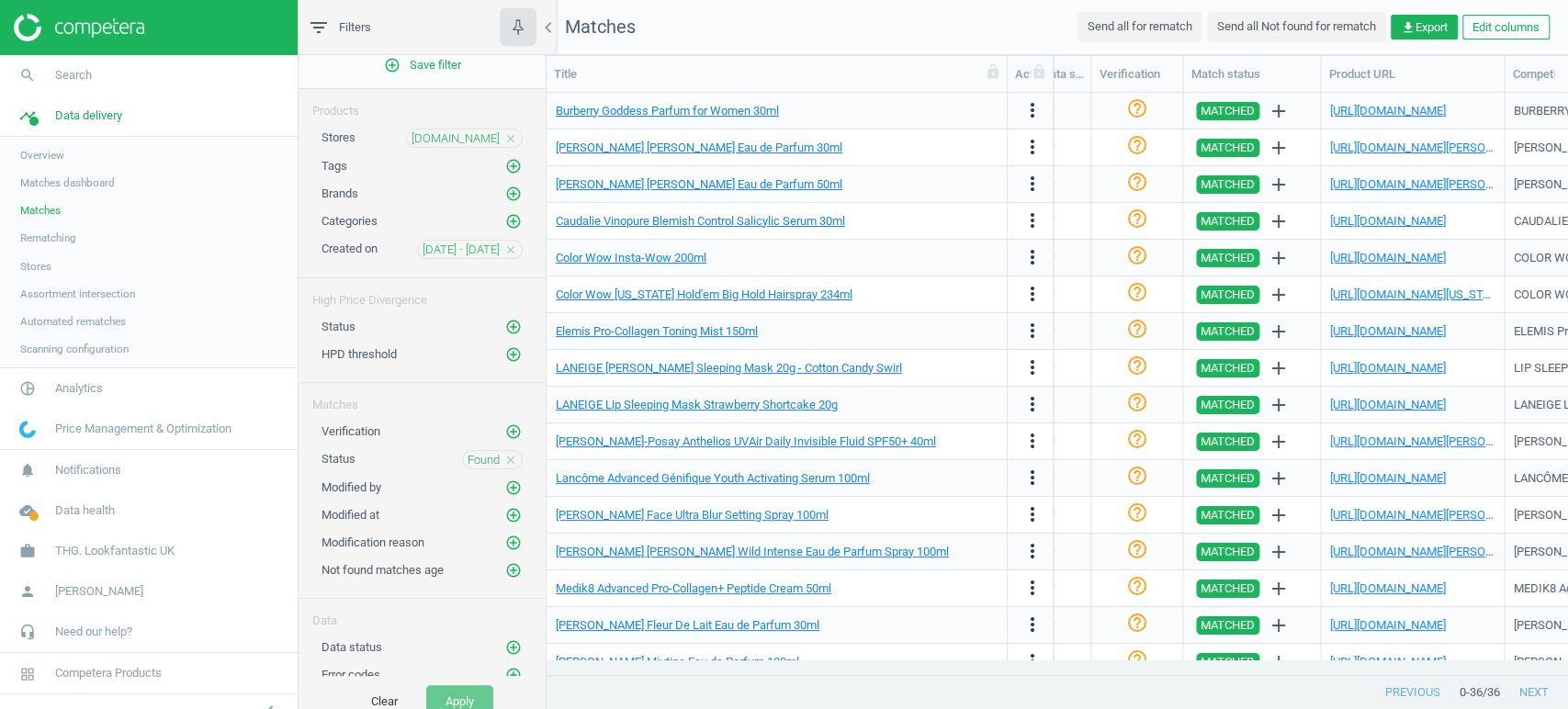
click at [1014, 189] on div "more_vert" at bounding box center [1031, 184] width 45 height 37
click at [1024, 187] on icon "more_vert" at bounding box center [1032, 184] width 22 height 22
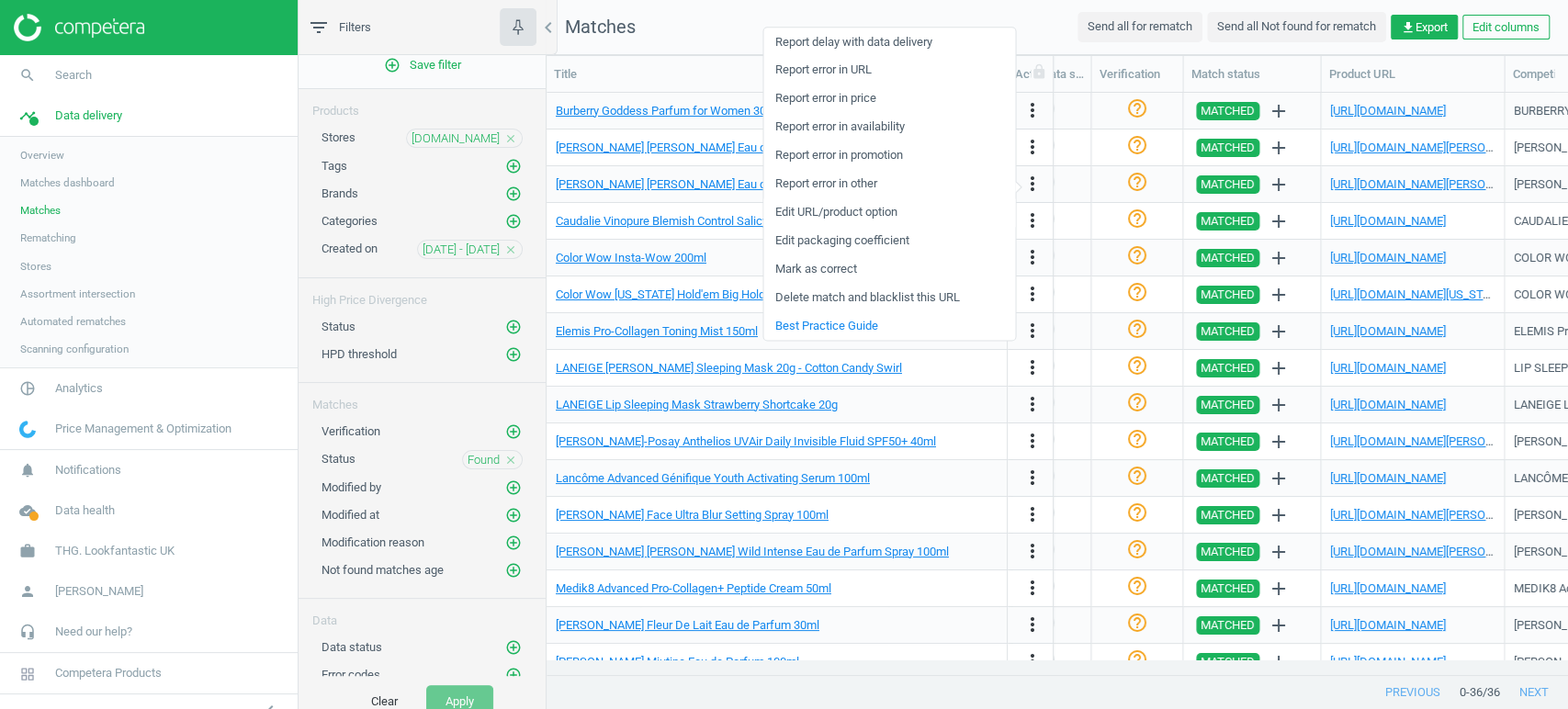
click at [867, 214] on link "Edit URL/product option" at bounding box center [888, 212] width 252 height 29
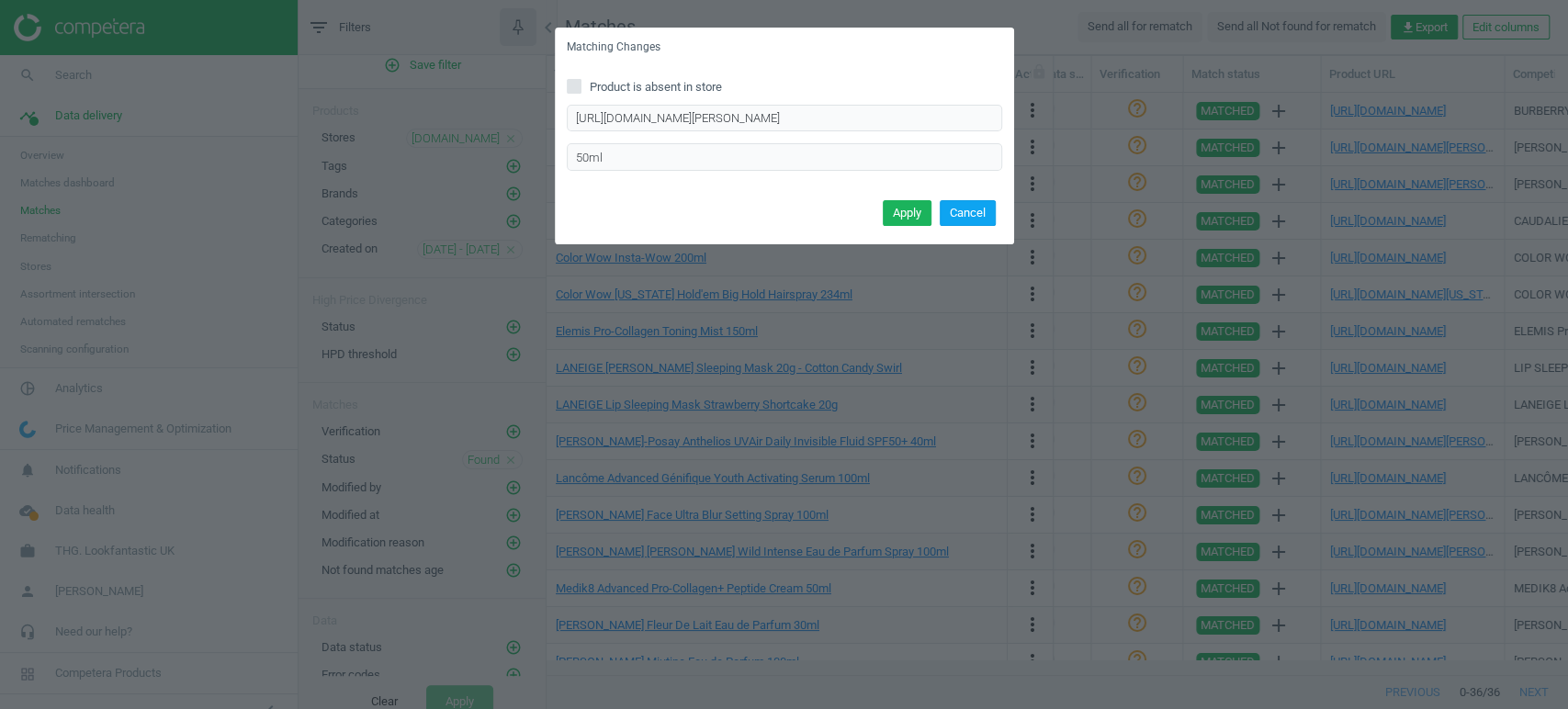
click at [961, 213] on button "Cancel" at bounding box center [967, 213] width 56 height 26
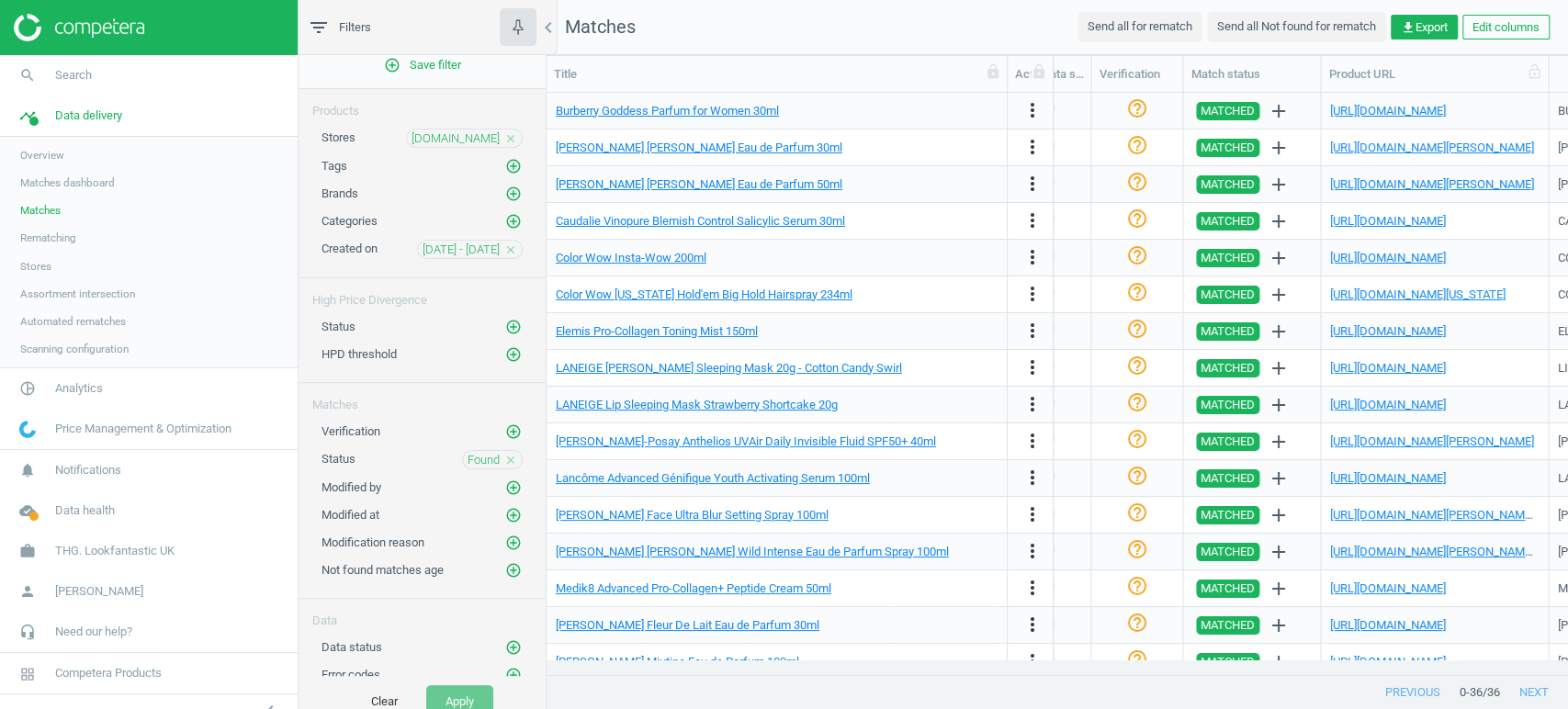
drag, startPoint x: 1507, startPoint y: 78, endPoint x: 1551, endPoint y: 81, distance: 44.1
click at [1410, 81] on div at bounding box center [1547, 74] width 19 height 36
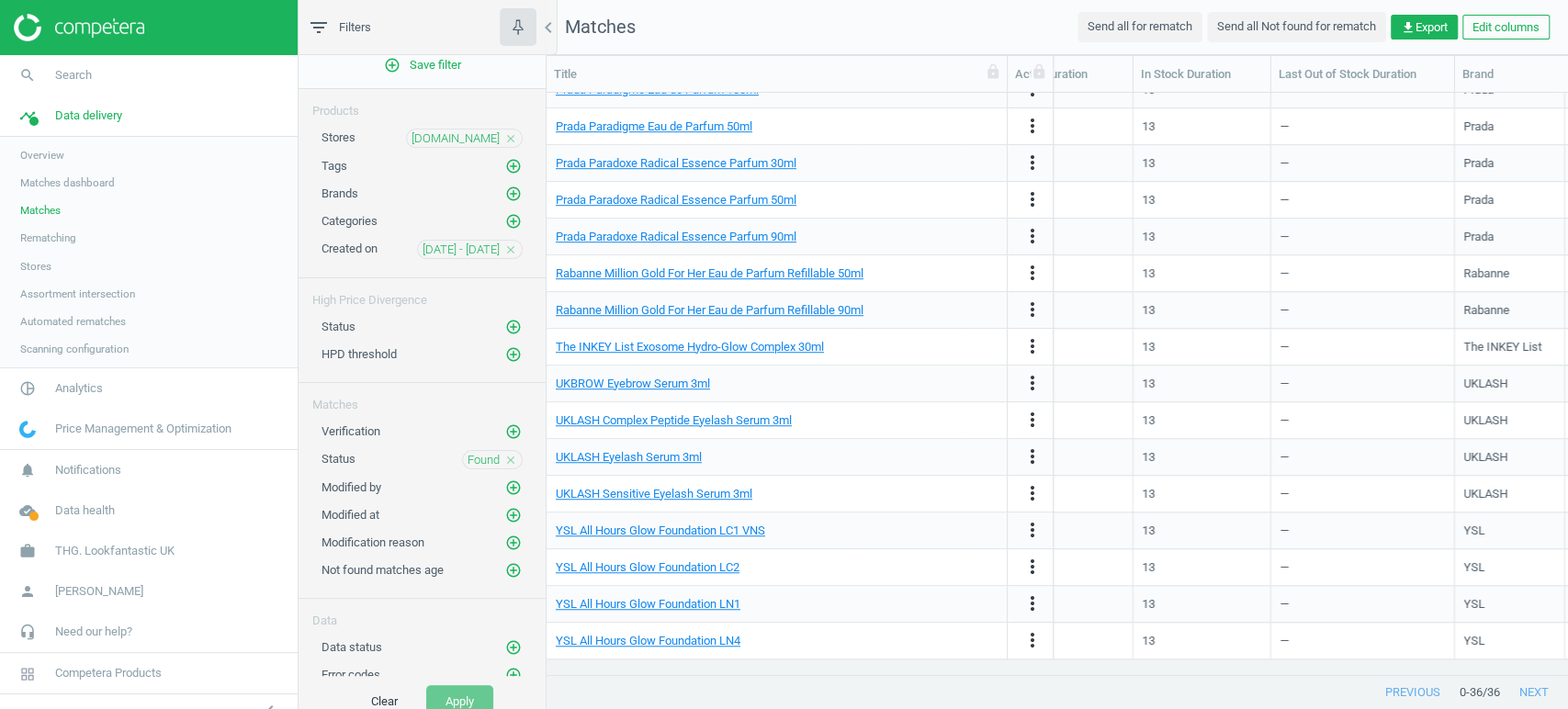
scroll to position [0, 624]
